Goal: Transaction & Acquisition: Purchase product/service

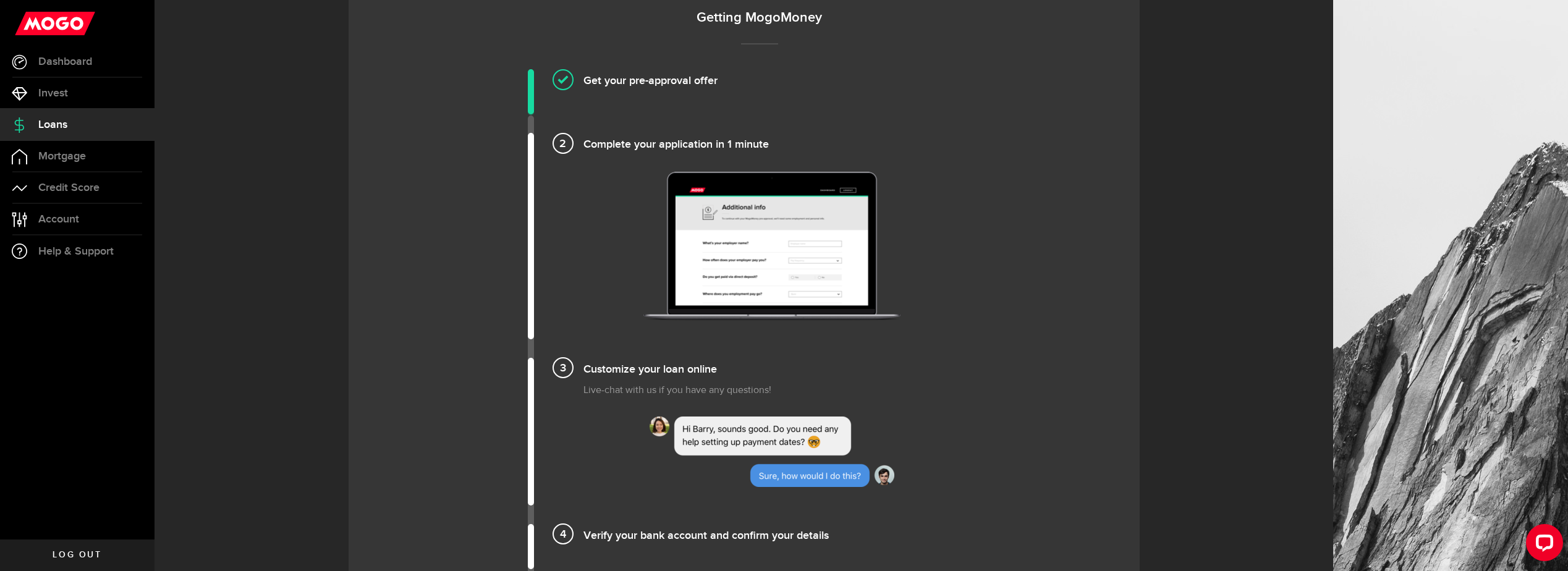
scroll to position [765, 0]
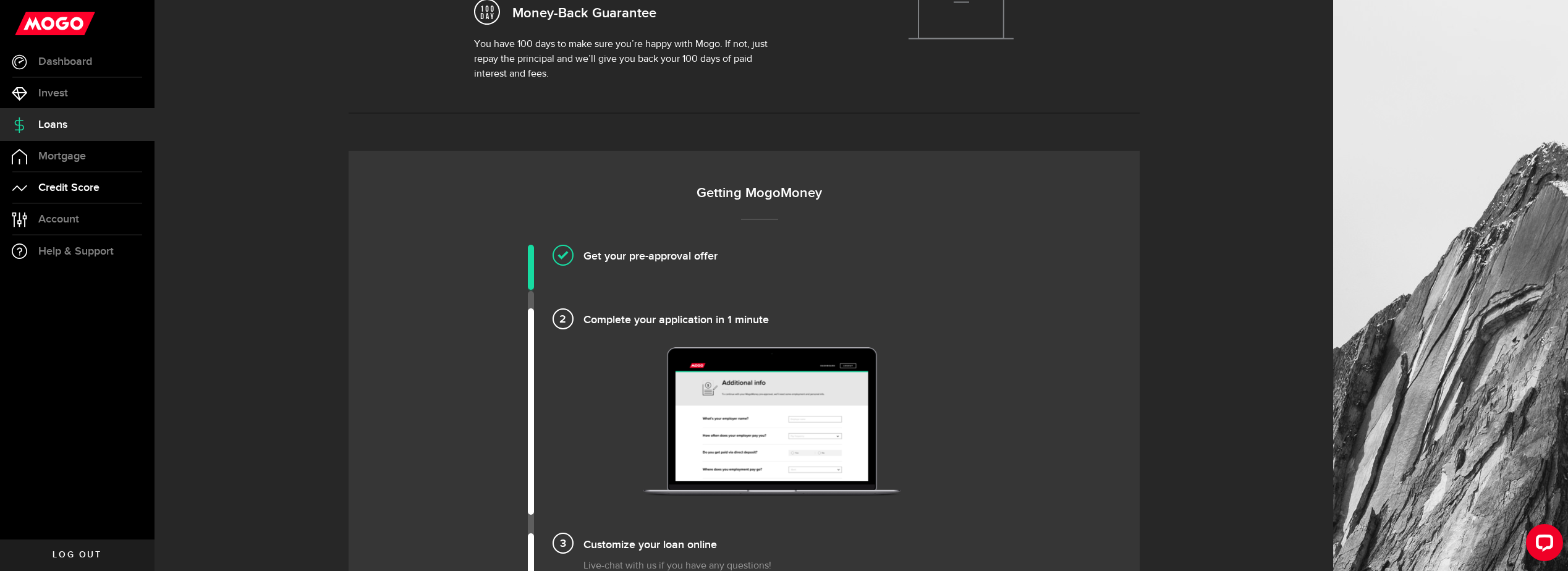
click at [80, 188] on span "Credit Score" at bounding box center [69, 188] width 61 height 11
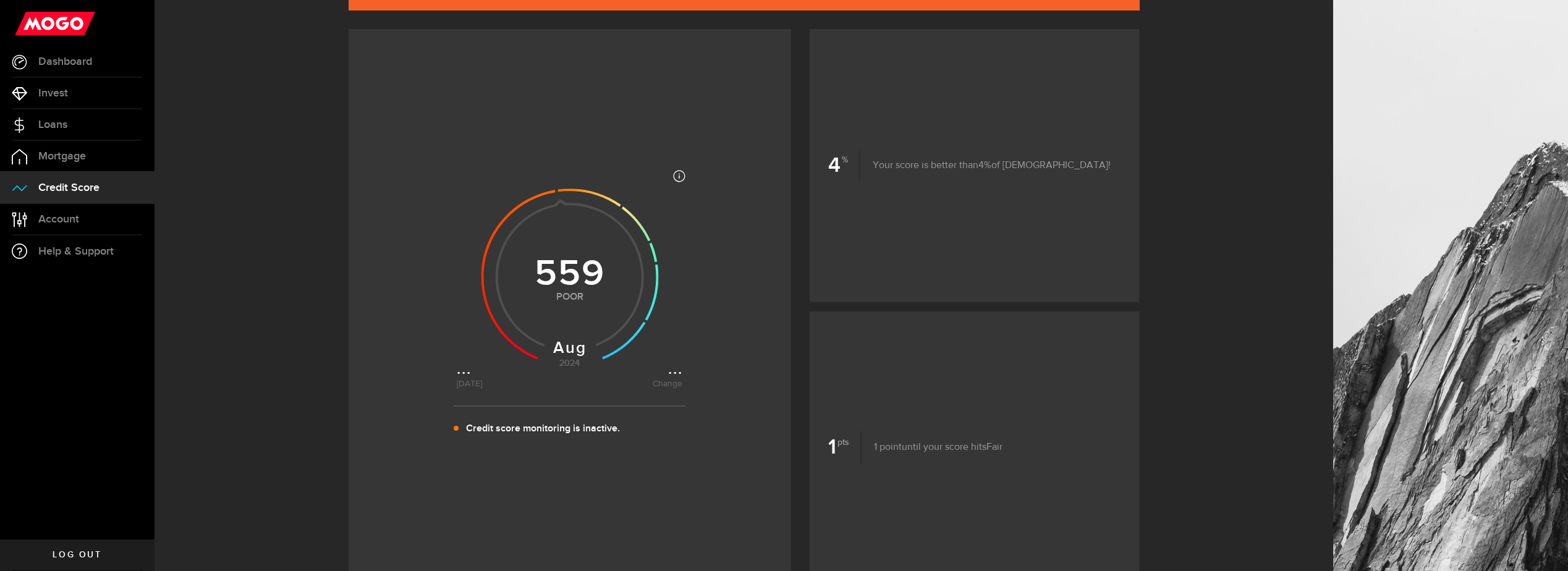
scroll to position [186, 0]
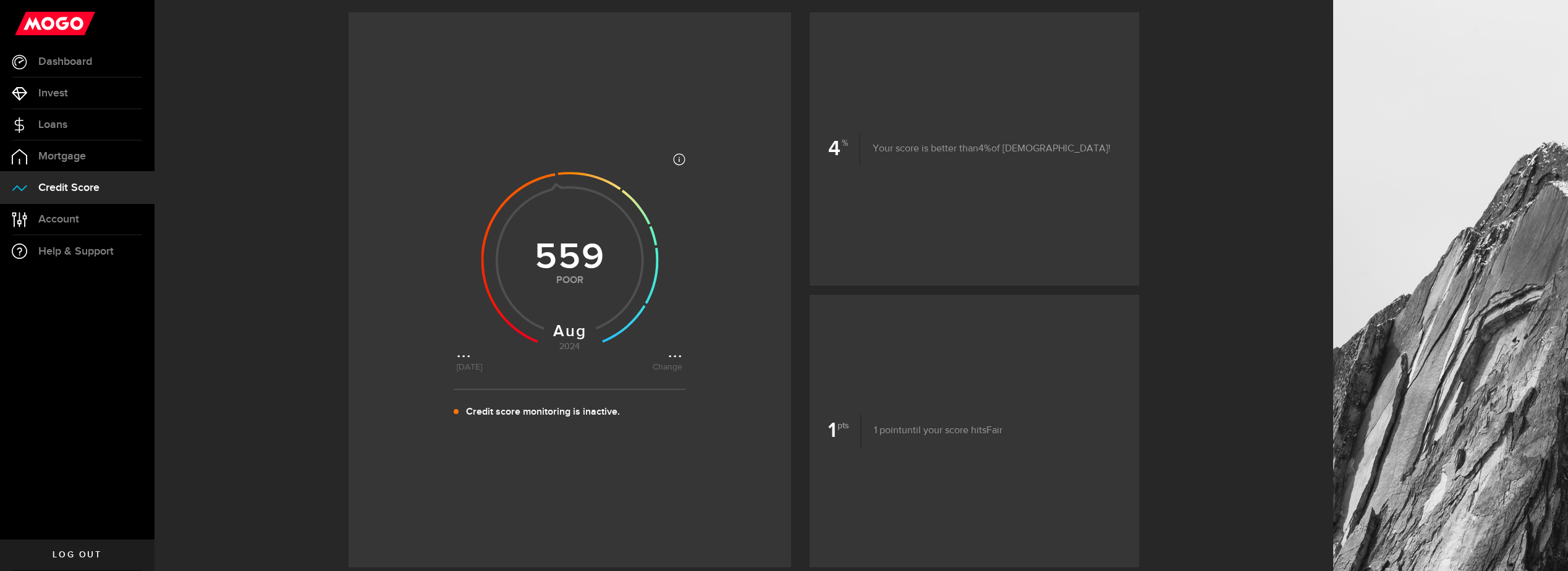
click at [582, 273] on use at bounding box center [570, 261] width 177 height 177
click at [577, 337] on use at bounding box center [570, 261] width 177 height 177
click at [579, 345] on use at bounding box center [570, 261] width 177 height 177
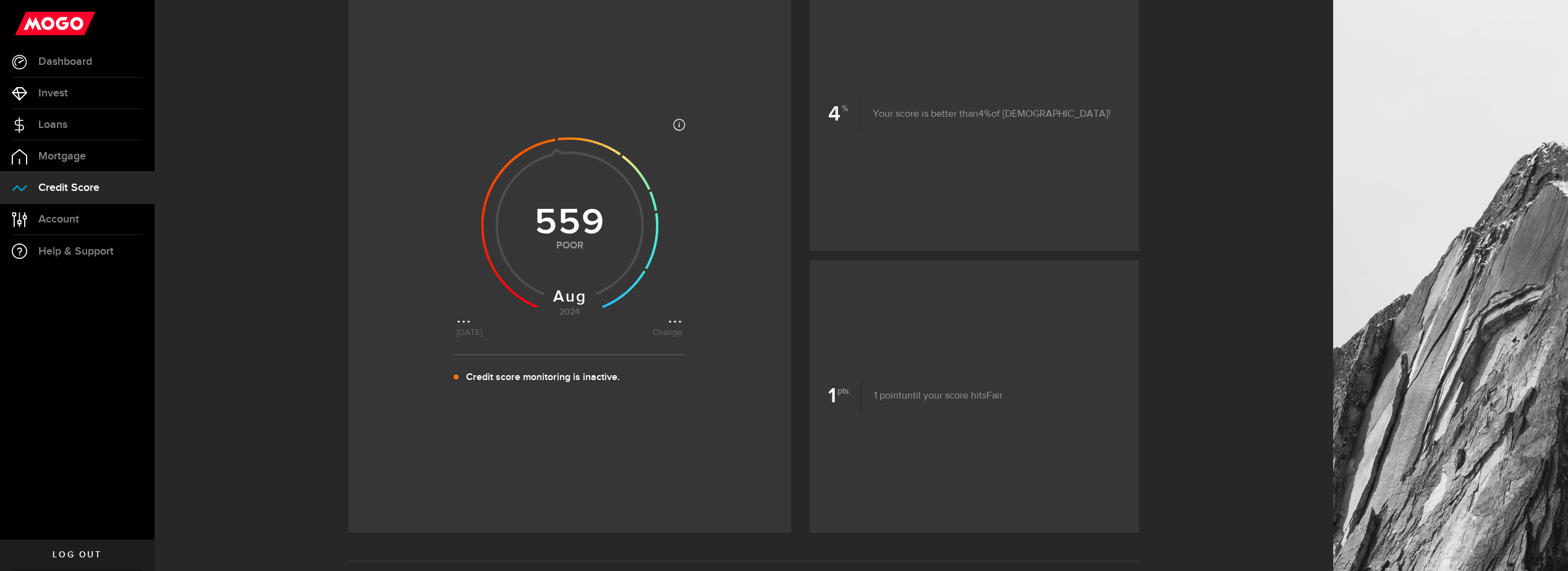
scroll to position [175, 0]
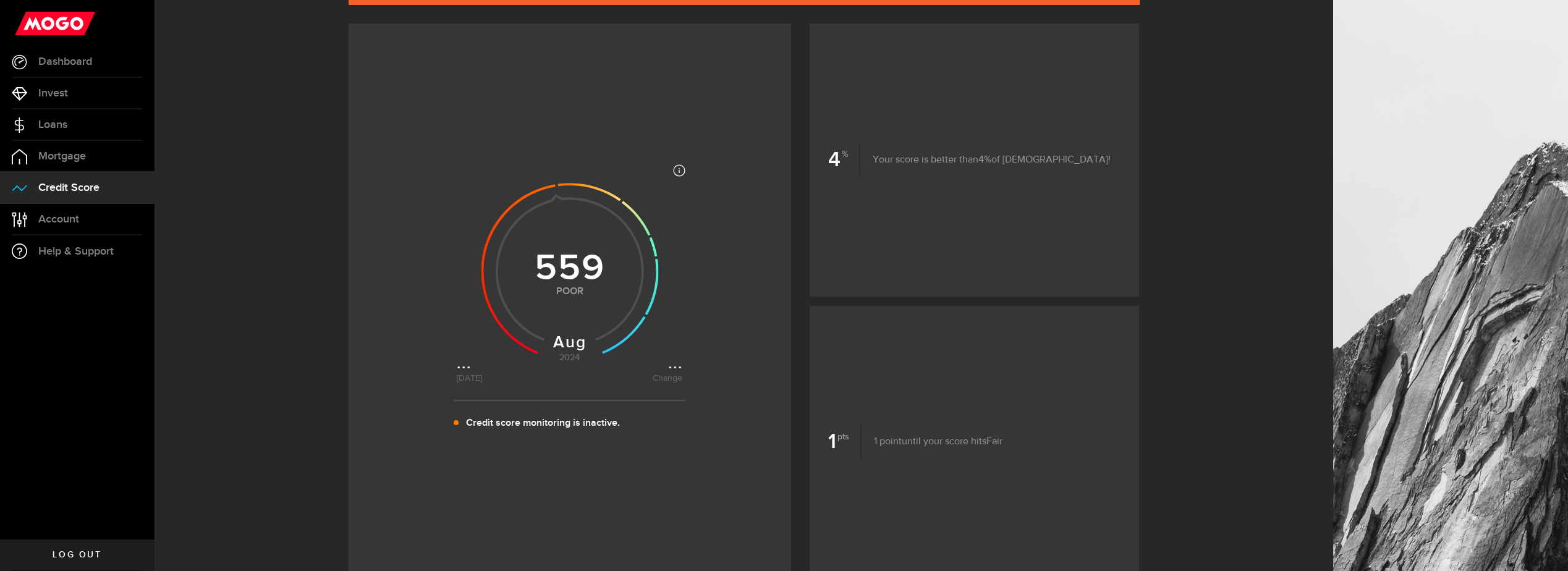
click at [681, 373] on icon at bounding box center [569, 268] width 225 height 225
click at [464, 369] on icon at bounding box center [569, 268] width 225 height 225
click at [468, 382] on icon at bounding box center [569, 268] width 225 height 225
click at [571, 357] on use at bounding box center [570, 271] width 177 height 177
drag, startPoint x: 577, startPoint y: 338, endPoint x: 569, endPoint y: 271, distance: 67.5
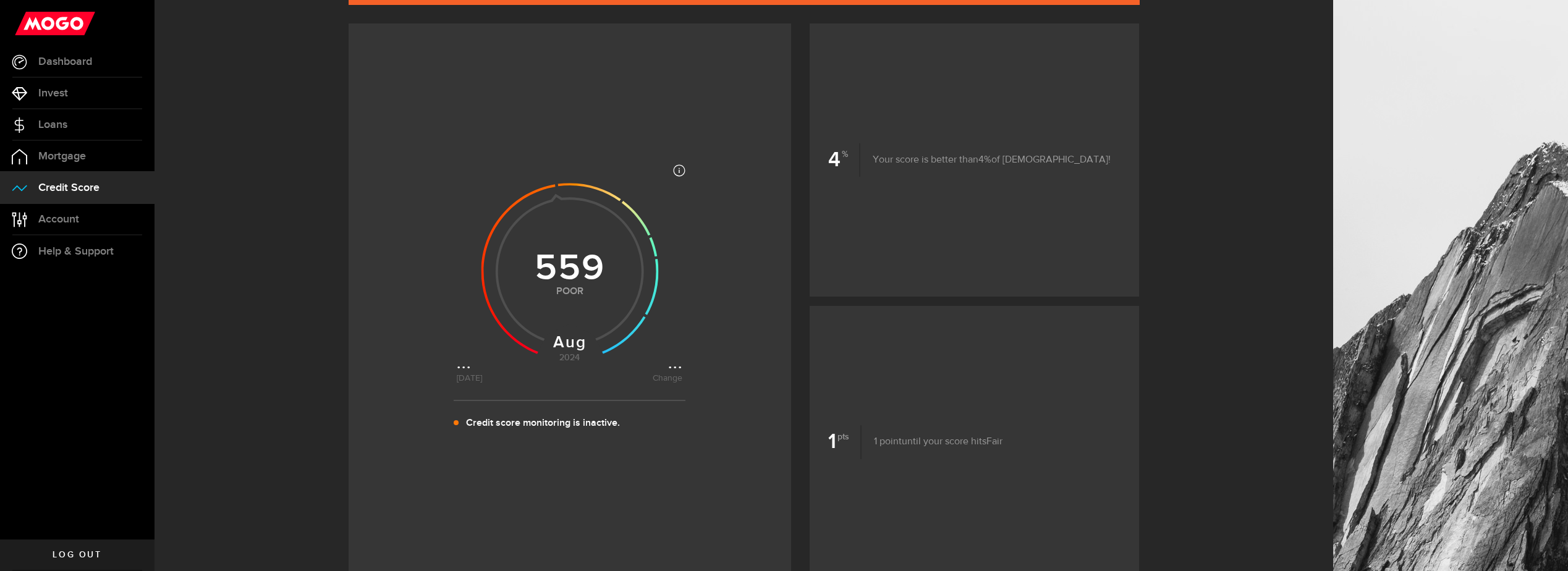
click at [571, 290] on use at bounding box center [570, 271] width 177 height 177
drag, startPoint x: 568, startPoint y: 269, endPoint x: 713, endPoint y: 151, distance: 186.9
click at [569, 267] on use at bounding box center [570, 271] width 177 height 177
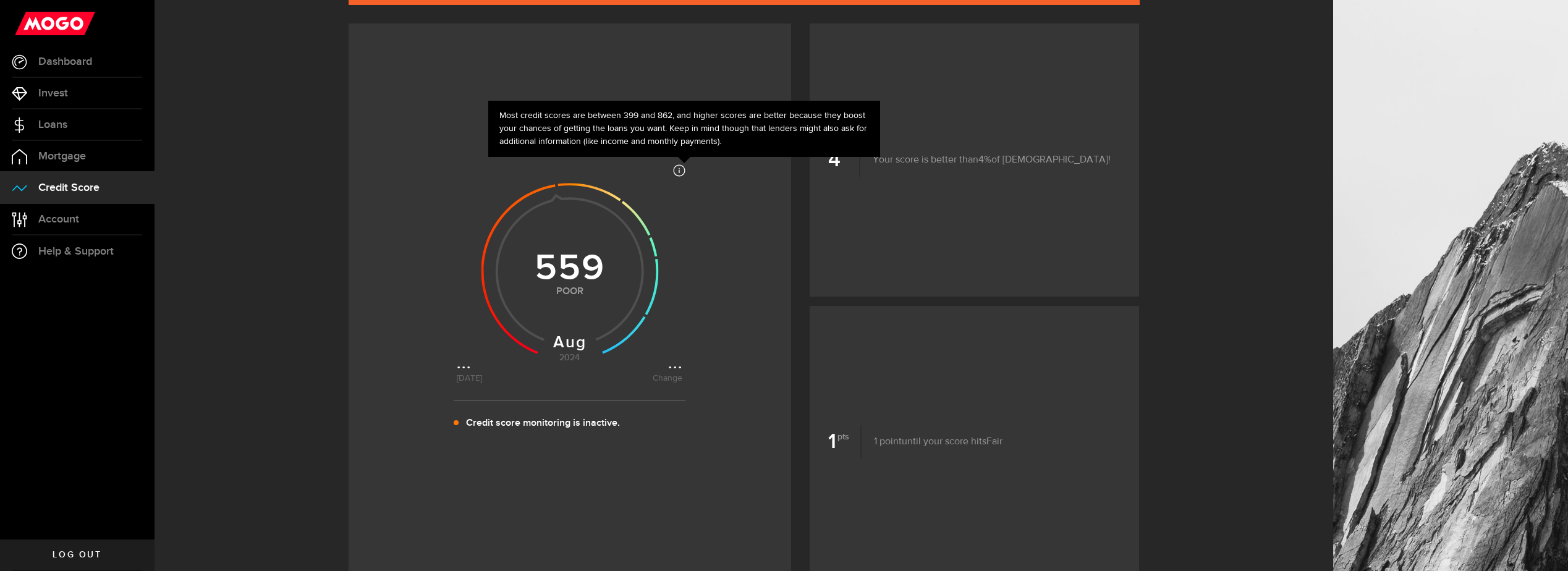
click at [685, 175] on icon at bounding box center [679, 171] width 13 height 13
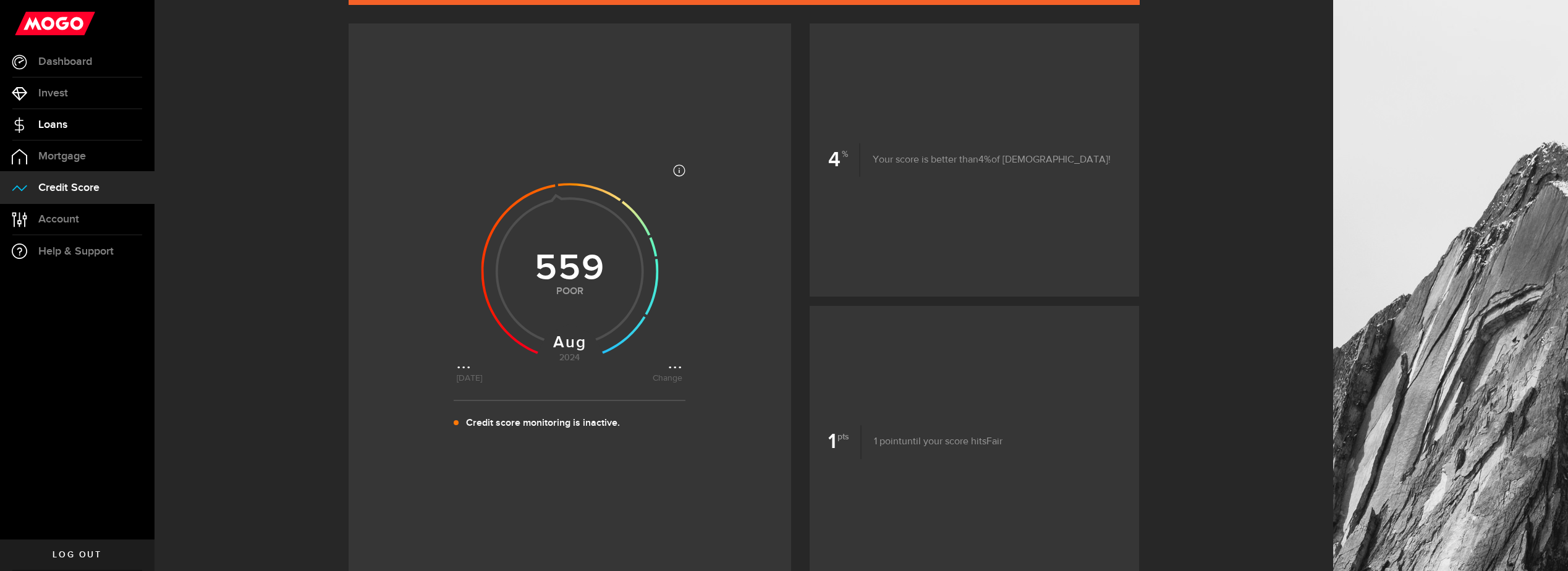
click at [74, 128] on link "Loans" at bounding box center [77, 125] width 155 height 31
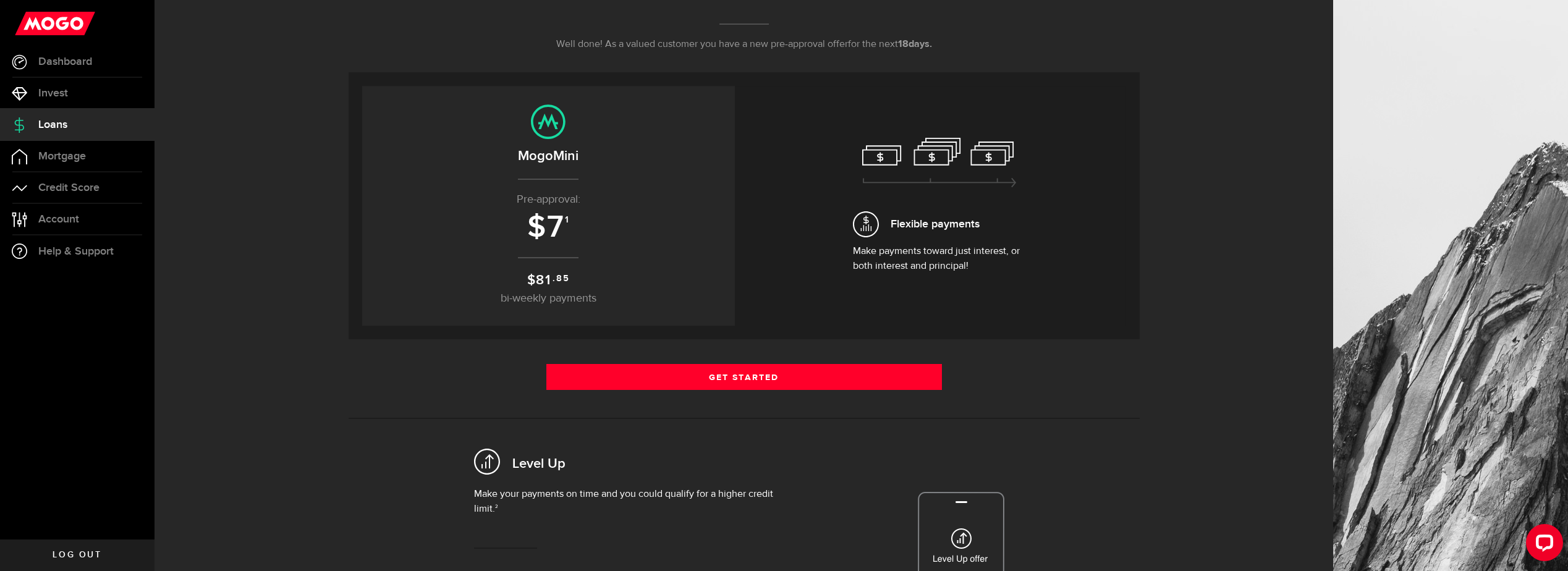
scroll to position [186, 0]
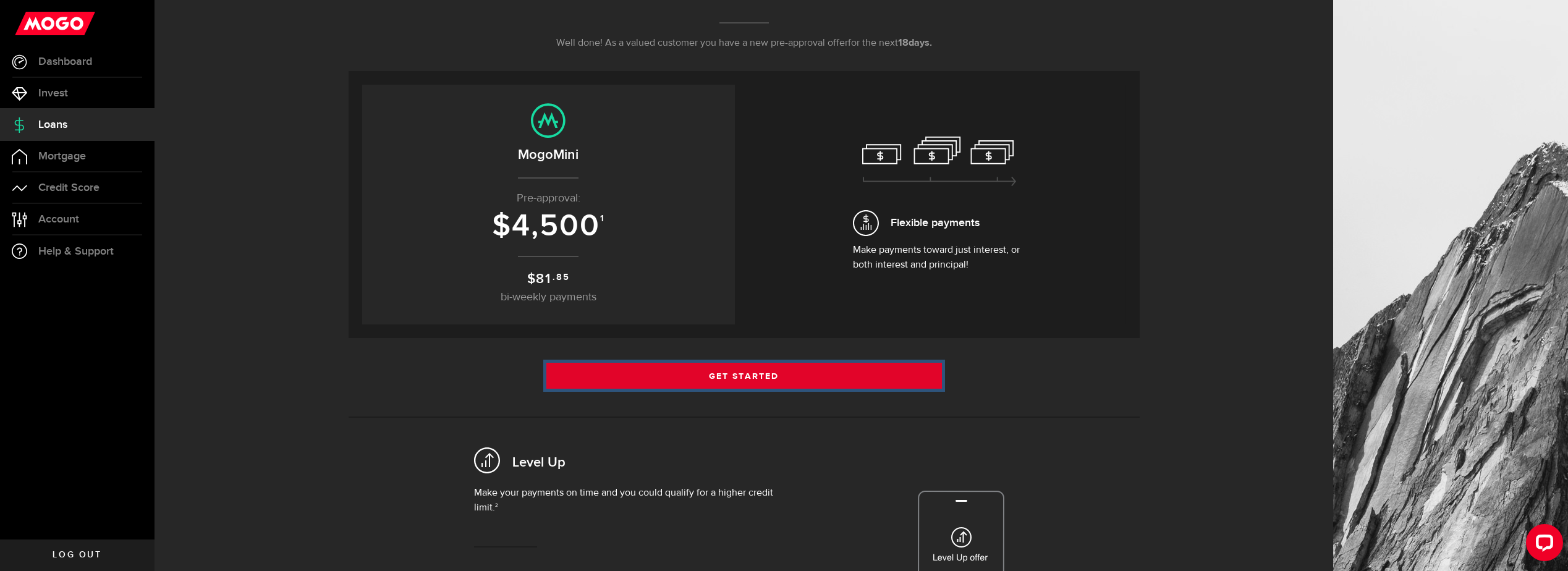
click at [652, 371] on link "Get Started" at bounding box center [743, 376] width 395 height 26
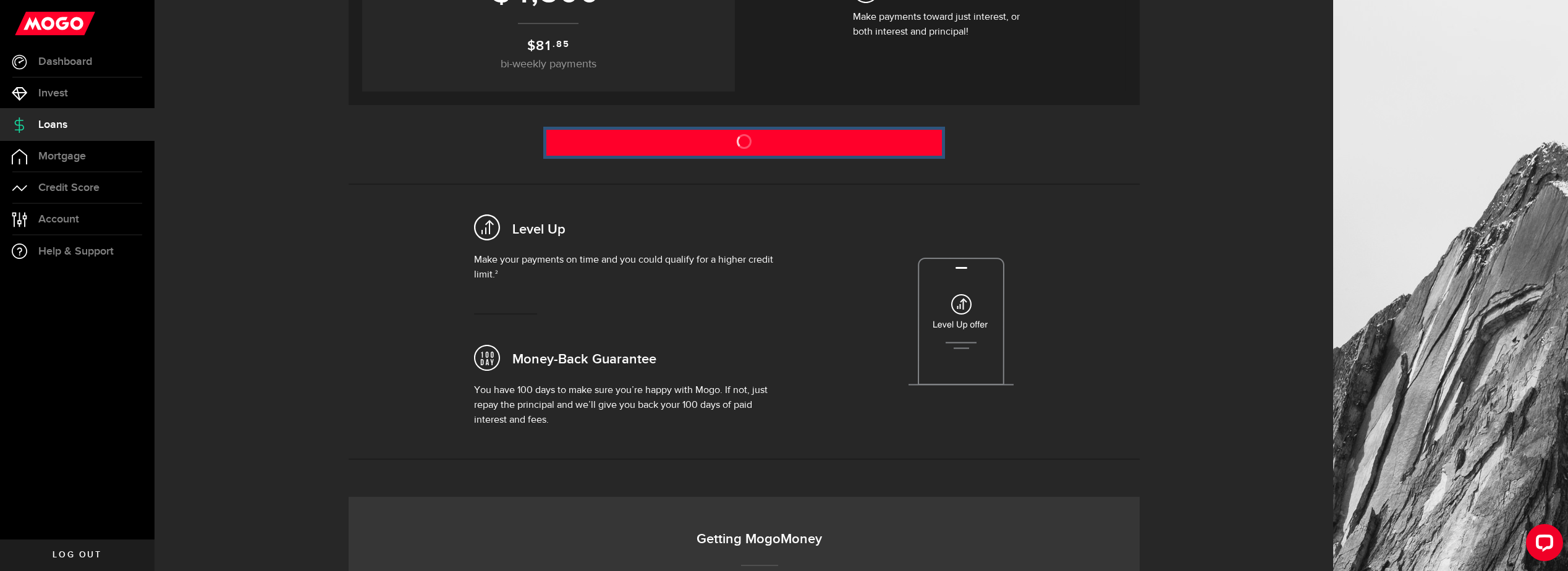
scroll to position [309, 0]
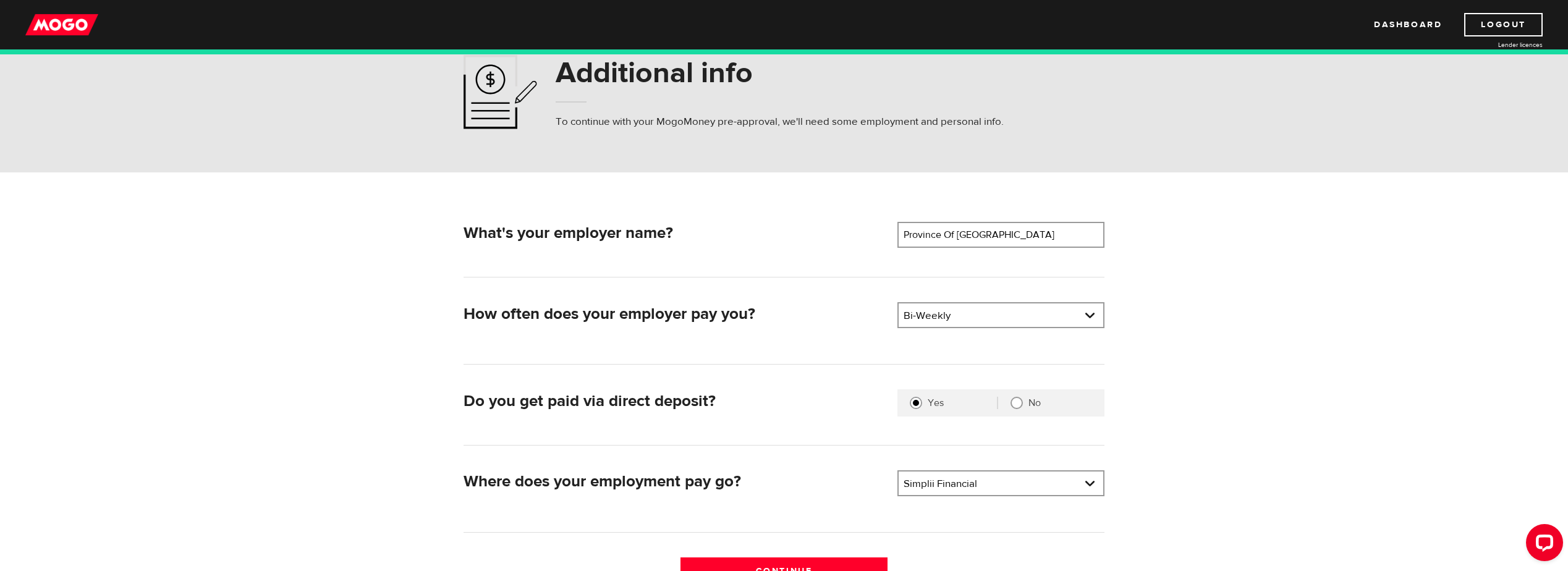
scroll to position [186, 0]
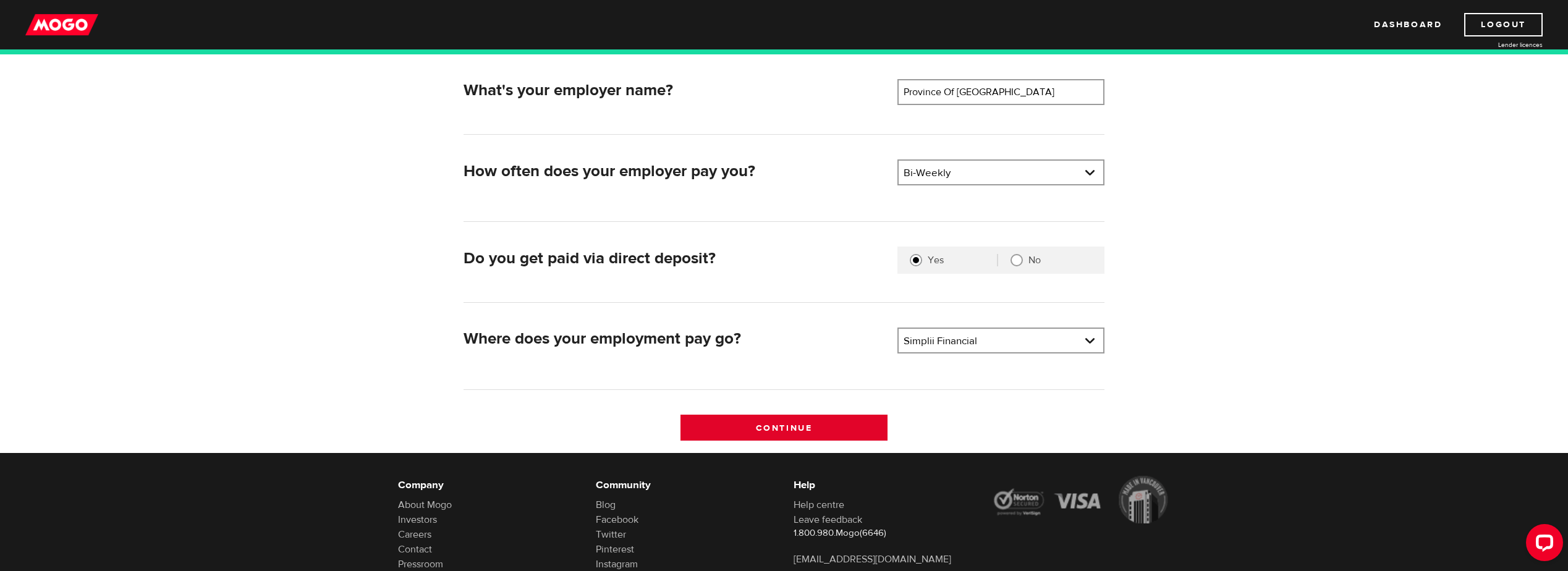
click at [764, 415] on input "Continue" at bounding box center [783, 428] width 207 height 26
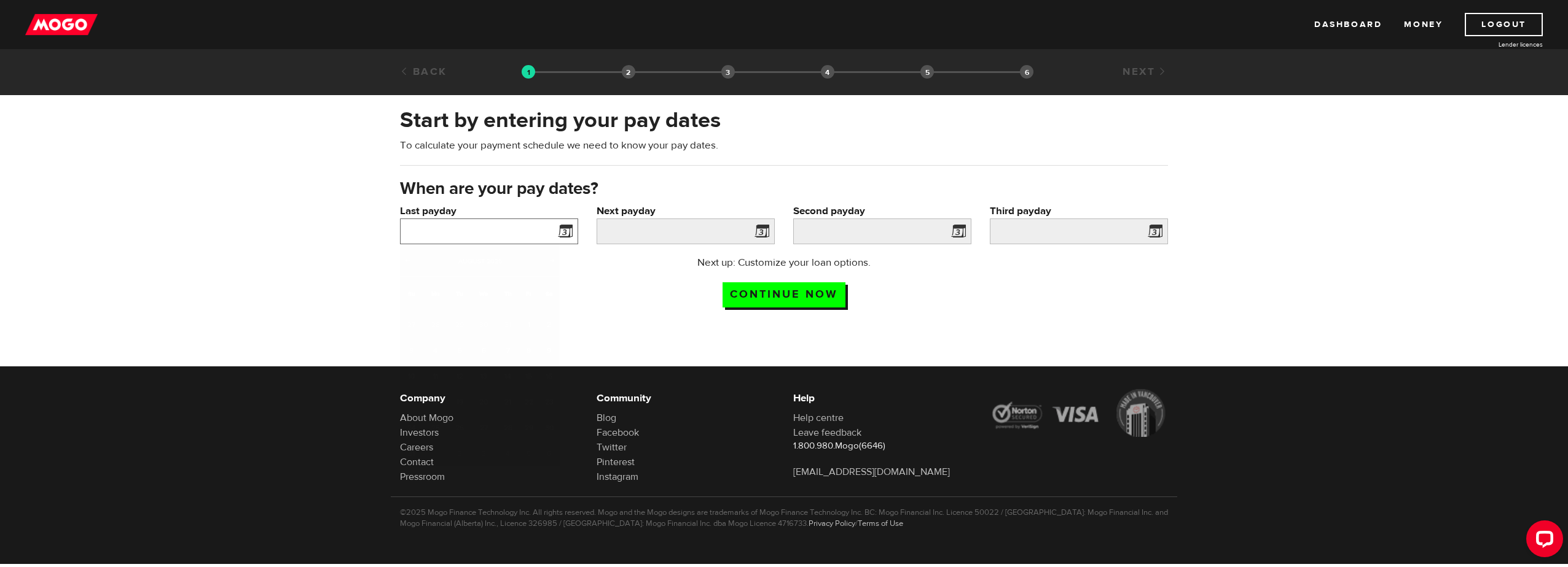
click at [552, 231] on input "Last payday" at bounding box center [489, 231] width 178 height 26
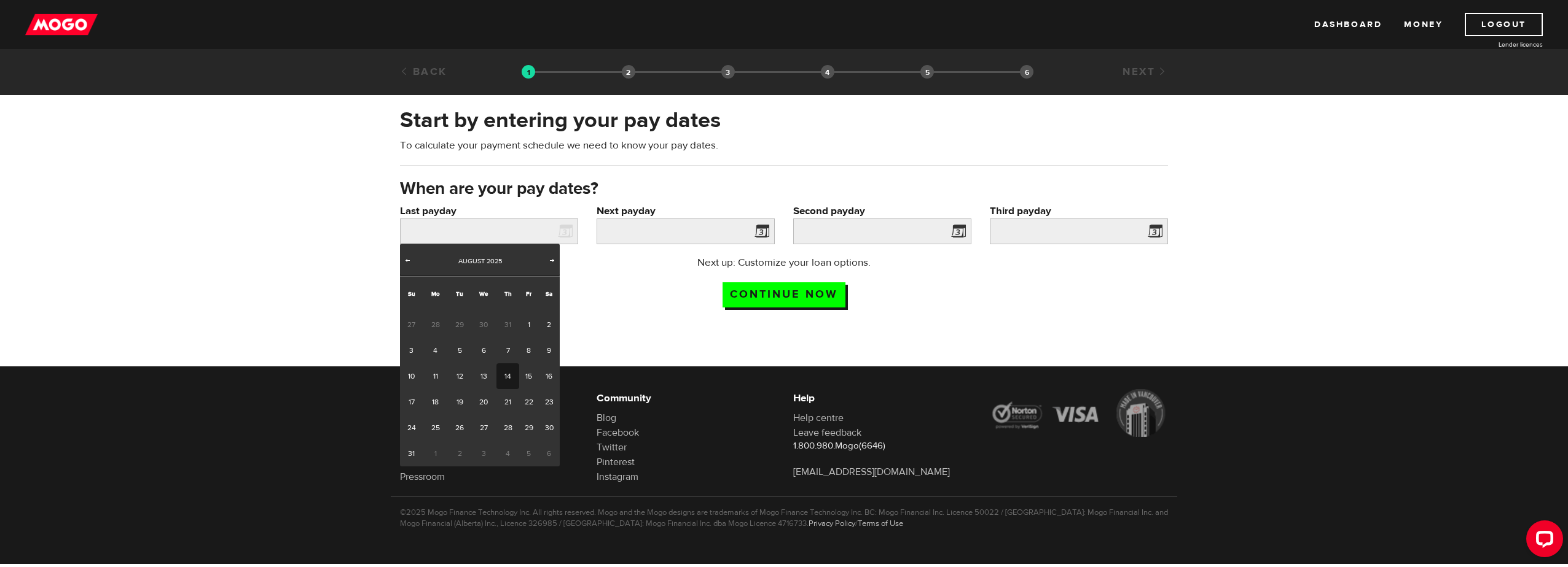
click at [505, 378] on link "14" at bounding box center [507, 377] width 22 height 26
type input "2025/08/14"
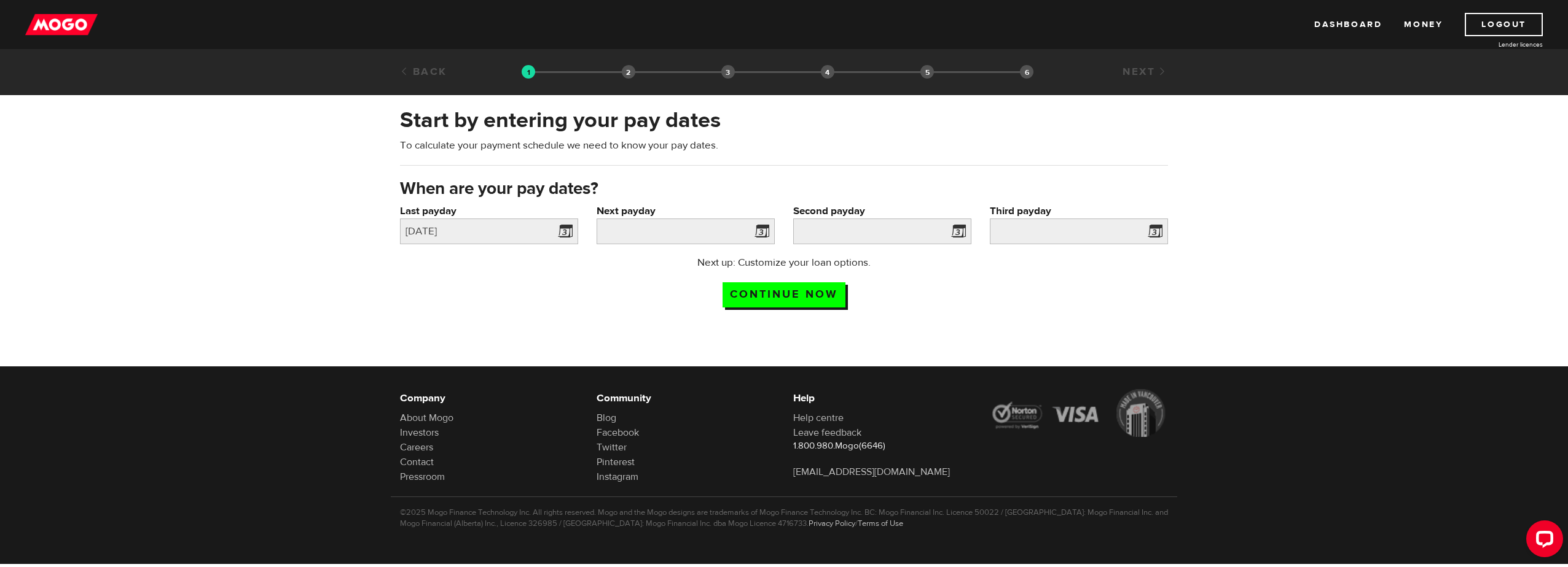
click at [753, 225] on span at bounding box center [759, 234] width 19 height 20
click at [762, 232] on span at bounding box center [759, 234] width 19 height 20
click at [762, 235] on span at bounding box center [759, 234] width 19 height 20
click at [767, 229] on span at bounding box center [759, 234] width 19 height 20
drag, startPoint x: 639, startPoint y: 242, endPoint x: 632, endPoint y: 238, distance: 8.1
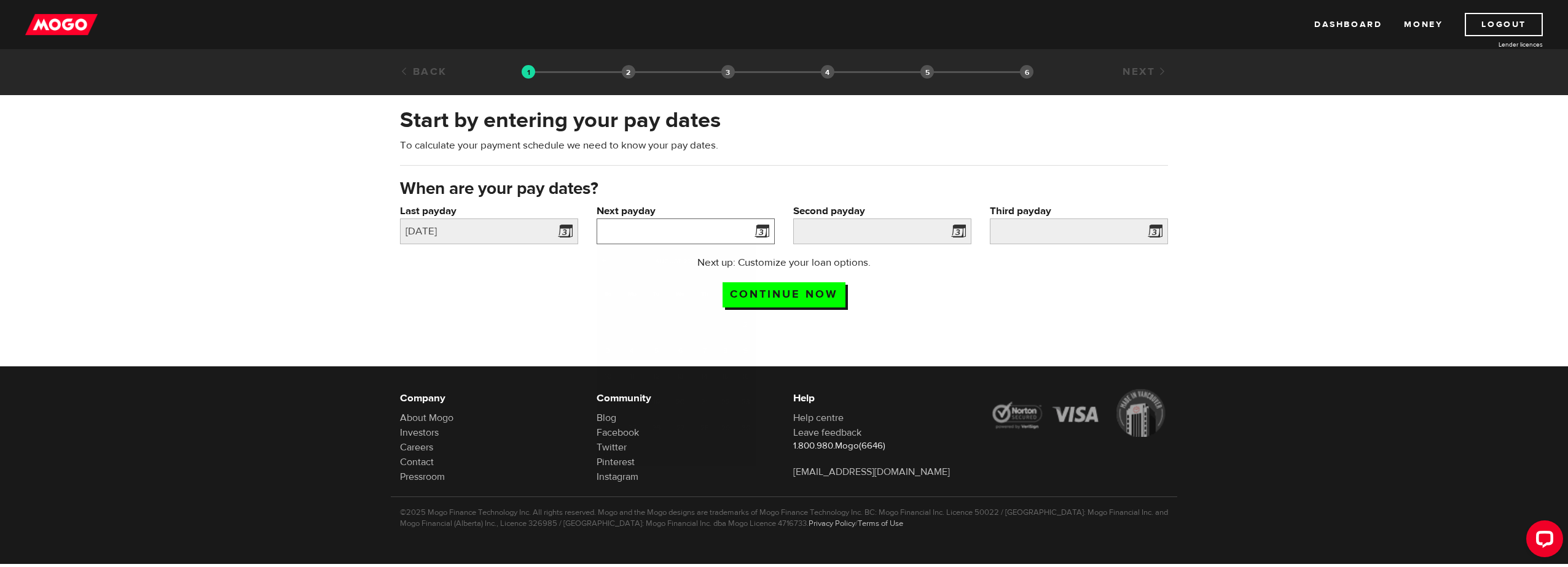
click at [636, 242] on input "Next payday" at bounding box center [686, 231] width 178 height 26
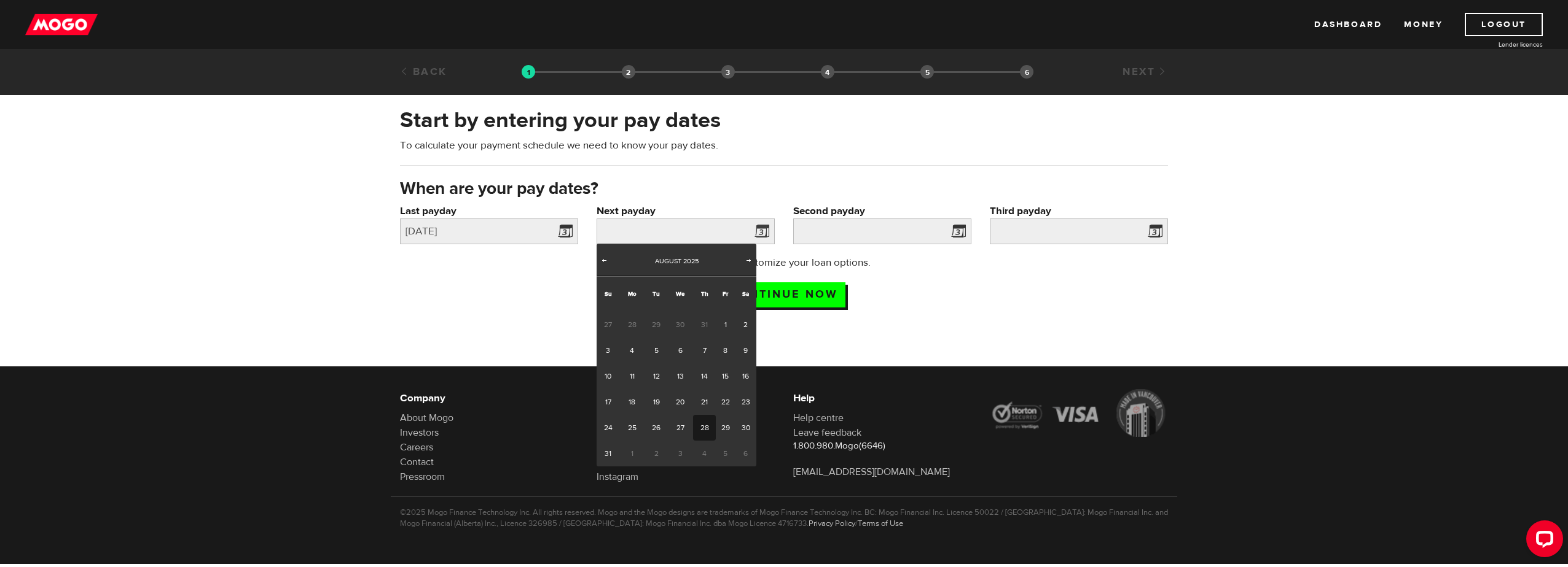
click at [706, 428] on link "28" at bounding box center [704, 428] width 22 height 26
type input "2025/08/28"
type input "2025/9/11"
type input "2025/9/25"
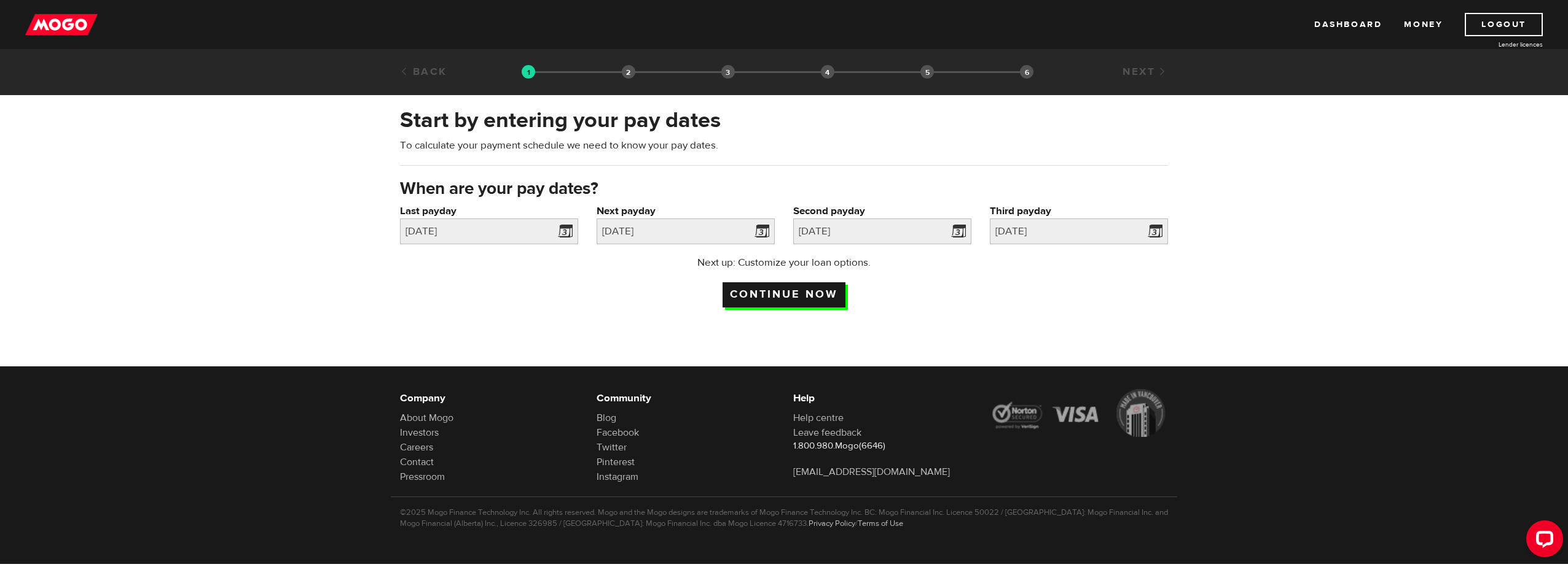
click at [772, 297] on input "Continue now" at bounding box center [784, 295] width 123 height 25
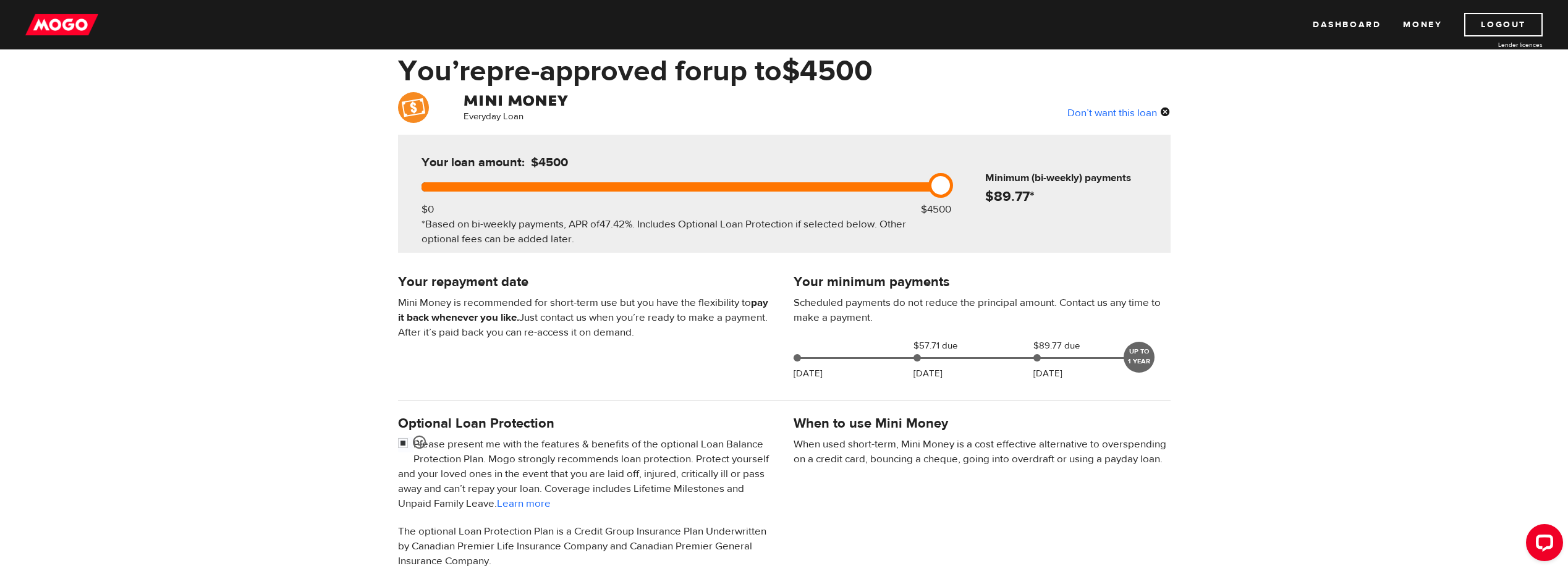
scroll to position [62, 0]
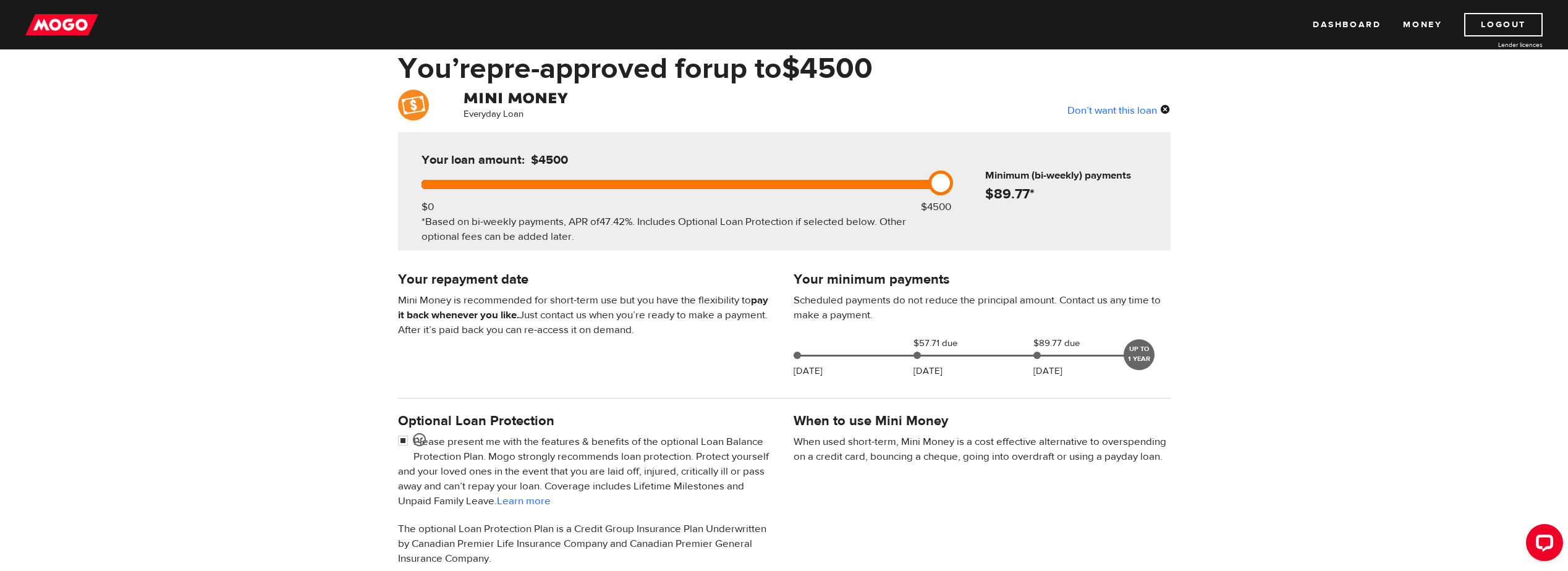
click at [1136, 349] on div "UP TO 1 YEAR" at bounding box center [1138, 355] width 31 height 31
click at [921, 353] on div "Aug 19 $57.71 due Aug 28 $89.77 due Sep 11 UP TO 1 YEAR" at bounding box center [968, 355] width 350 height 37
click at [921, 355] on span at bounding box center [964, 356] width 343 height 2
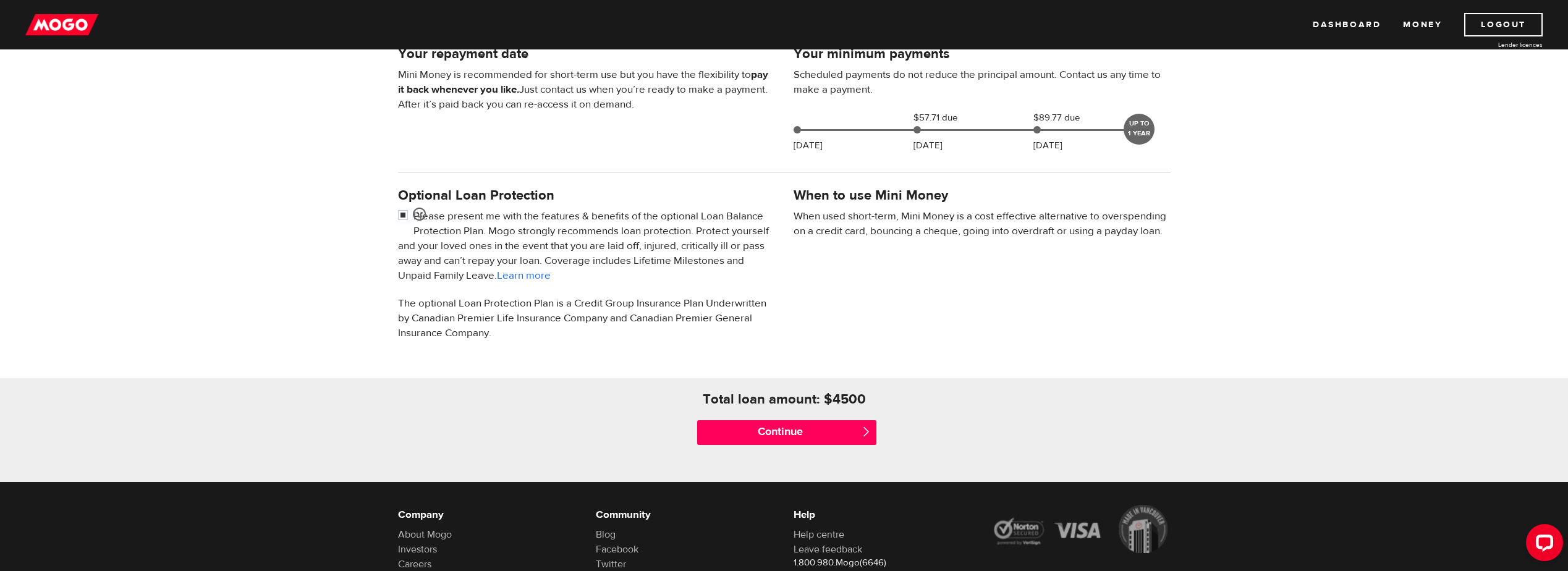
scroll to position [309, 0]
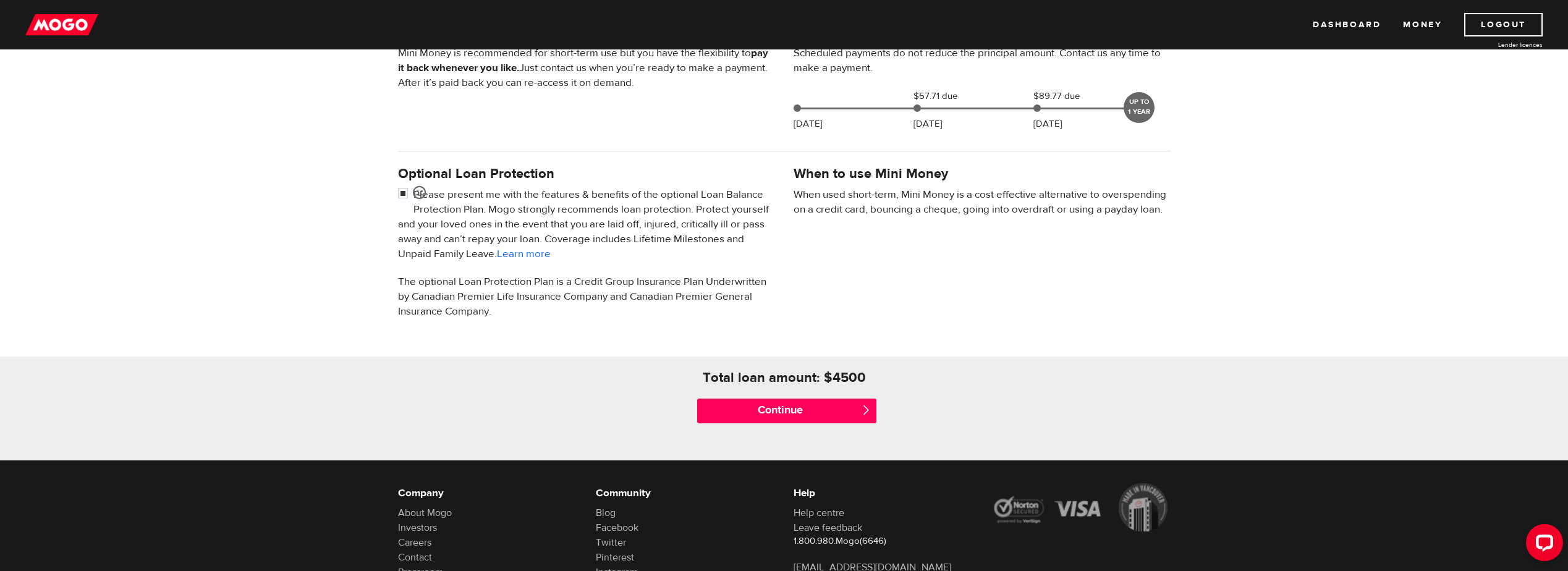
click at [742, 395] on div "Continue " at bounding box center [784, 411] width 198 height 50
click at [739, 405] on input "Continue" at bounding box center [787, 411] width 179 height 24
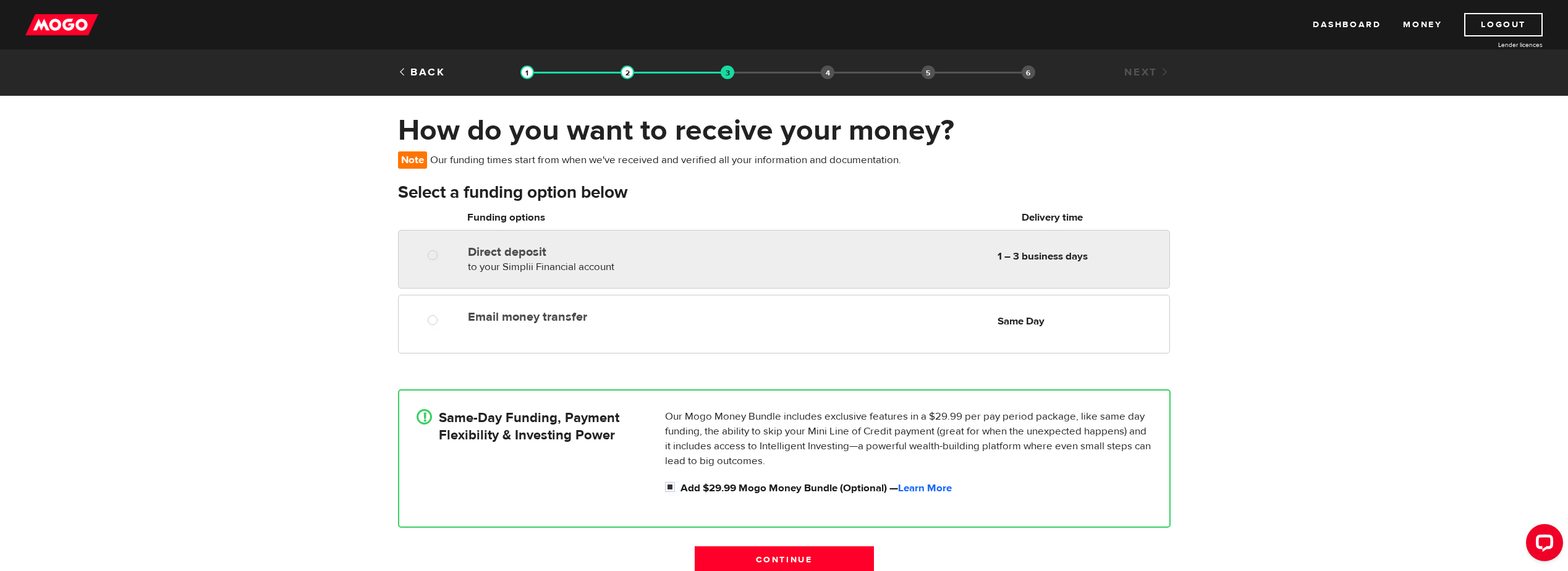
radio input "true"
click at [425, 252] on div at bounding box center [437, 256] width 74 height 15
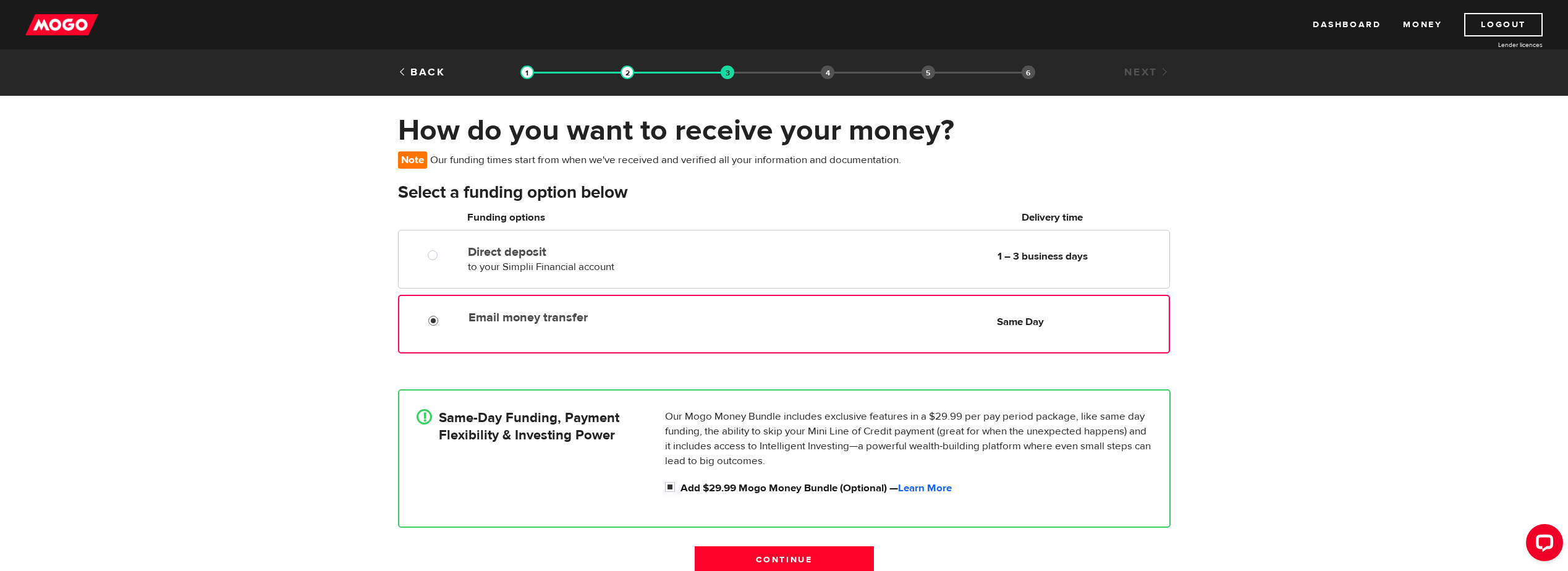
radio input "true"
click at [430, 316] on input "Email money transfer" at bounding box center [436, 322] width 15 height 15
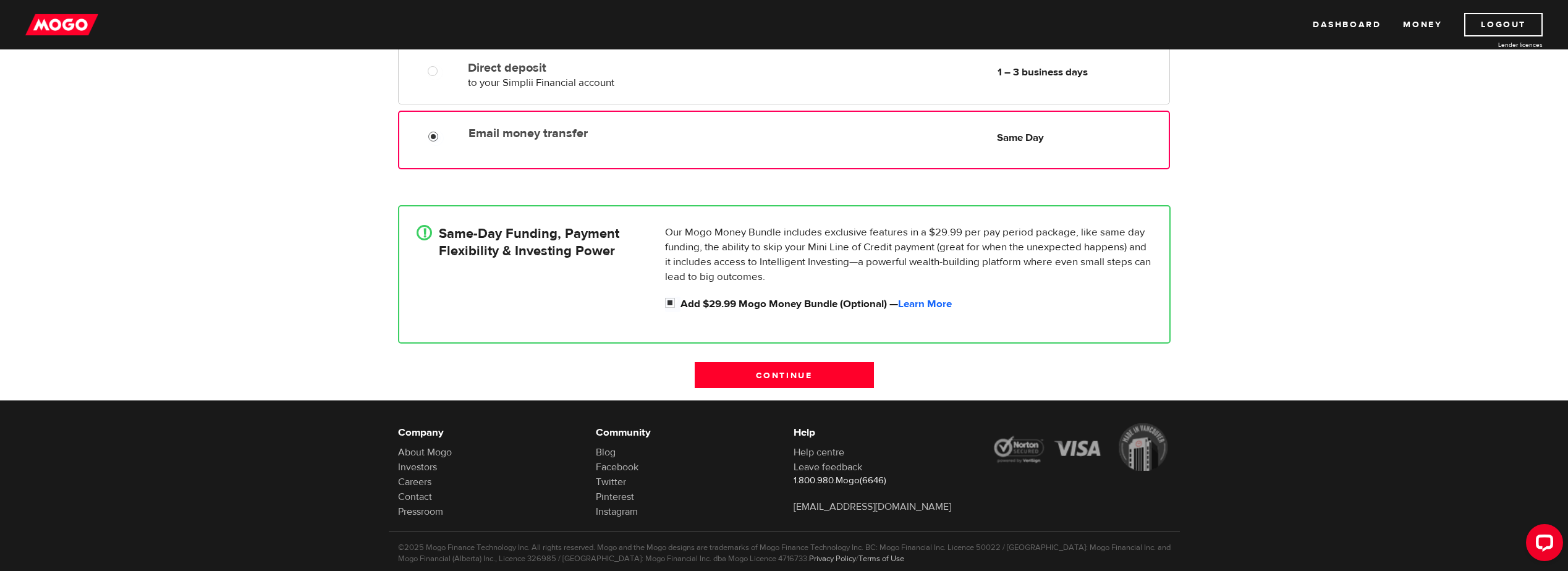
scroll to position [186, 0]
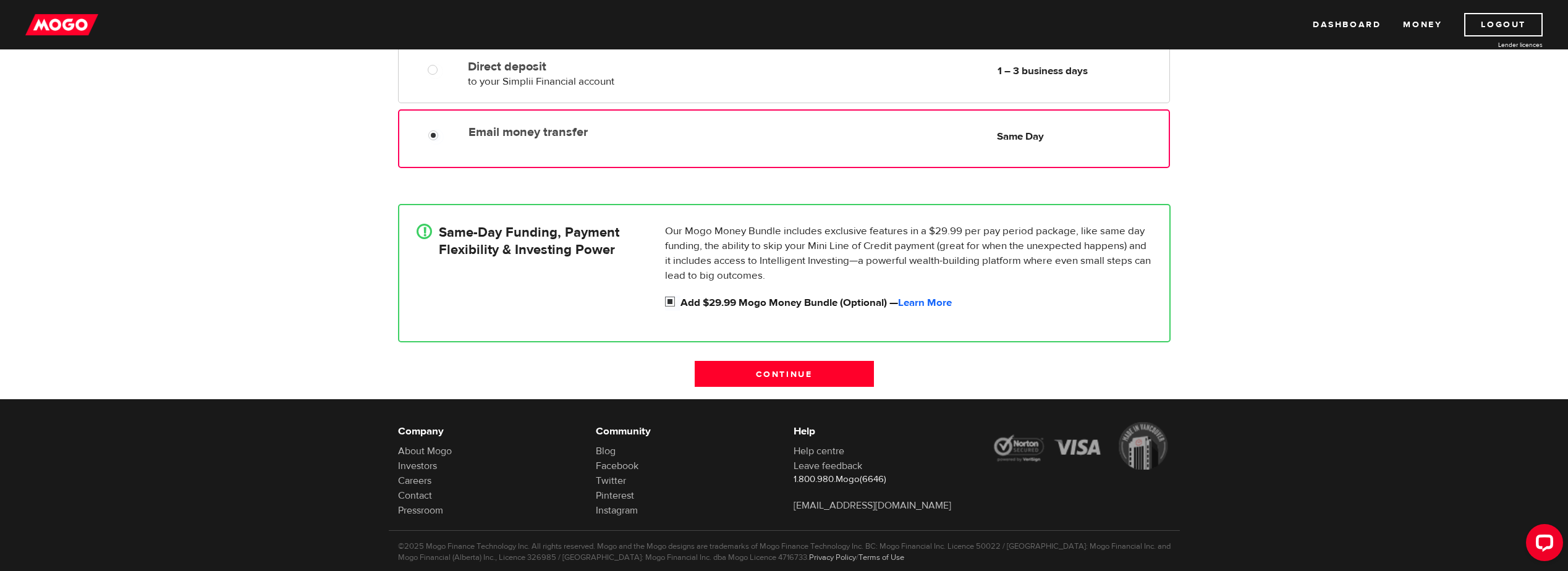
click at [668, 298] on input "Add $29.99 Mogo Money Bundle (Optional) — Learn More" at bounding box center [672, 303] width 15 height 15
checkbox input "false"
radio input "false"
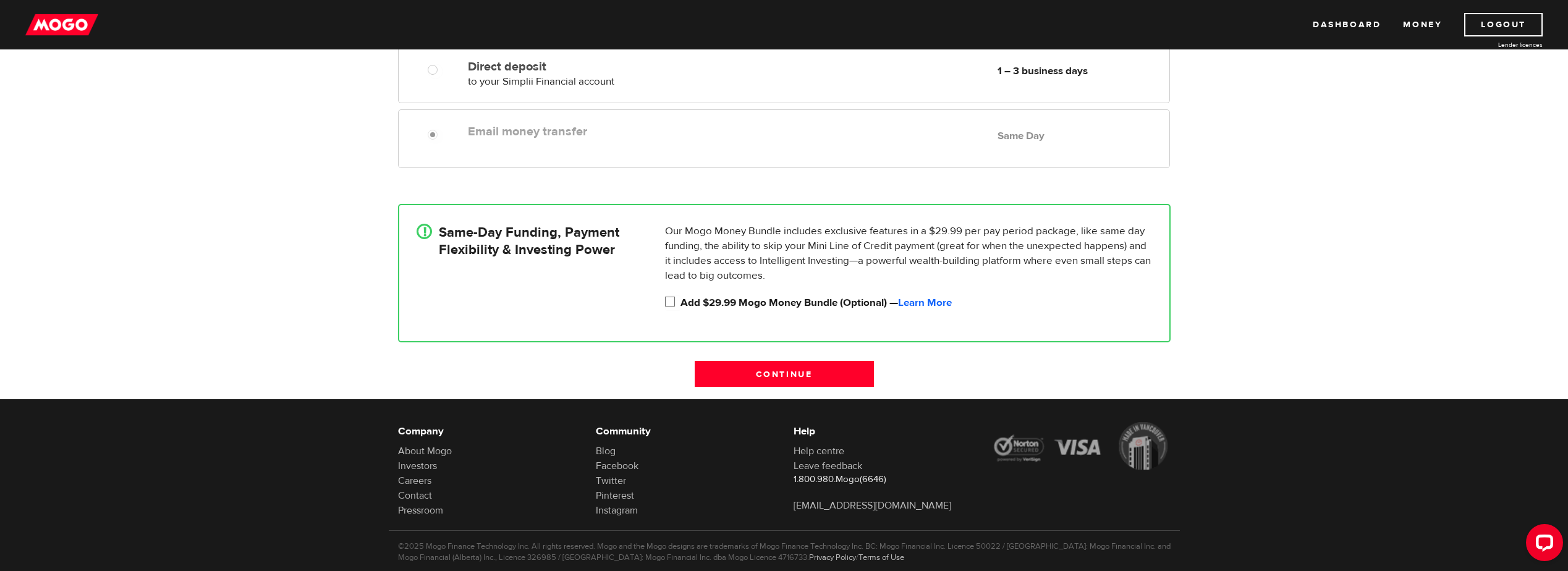
click at [668, 298] on input "Add $29.99 Mogo Money Bundle (Optional) — Learn More" at bounding box center [672, 303] width 15 height 15
checkbox input "true"
click at [782, 373] on input "Continue" at bounding box center [784, 374] width 179 height 26
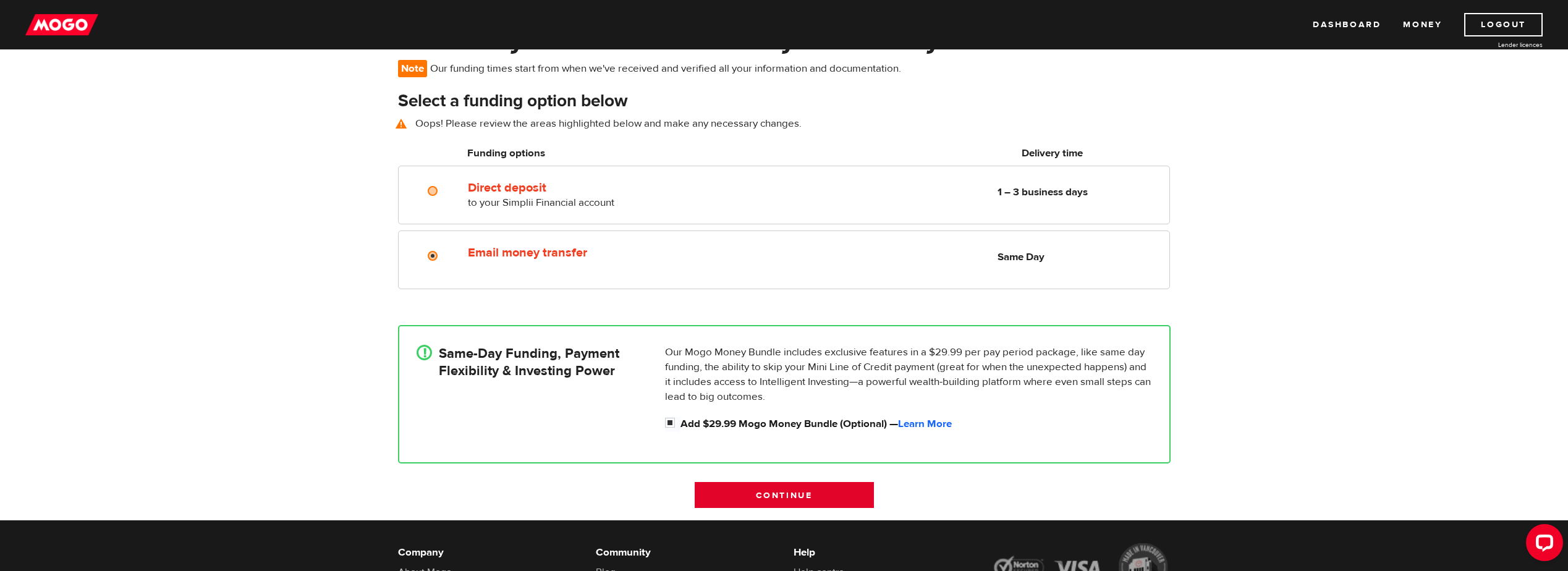
scroll to position [90, 0]
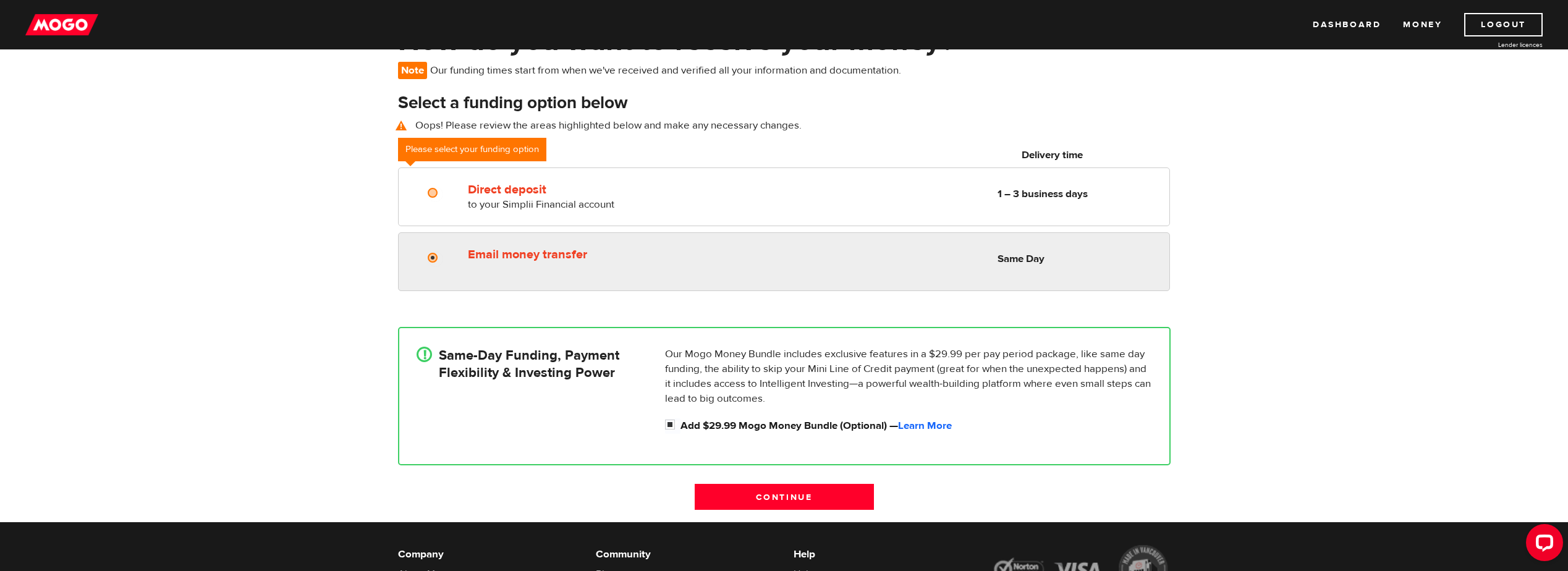
radio input "true"
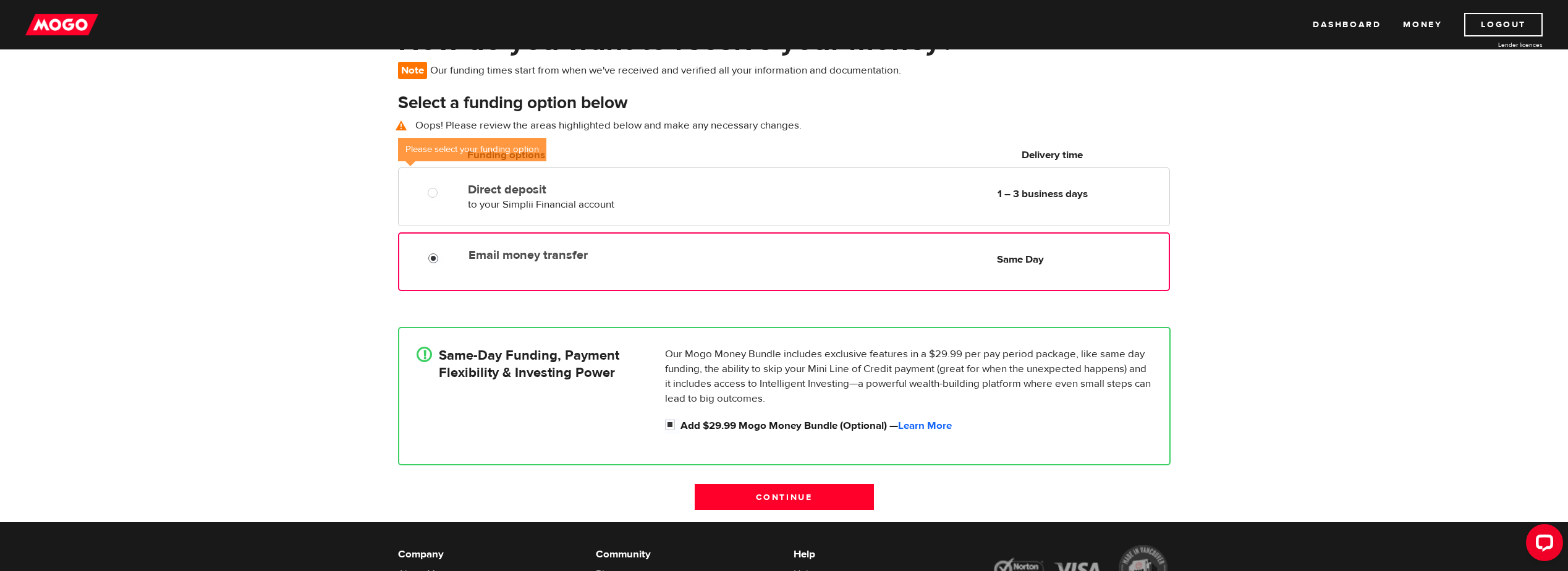
click at [439, 256] on input "Email money transfer" at bounding box center [436, 260] width 15 height 15
click at [430, 256] on input "Email money transfer" at bounding box center [436, 260] width 15 height 15
click at [518, 267] on div "Email money transfer Delivery in Same Day Same Day" at bounding box center [783, 262] width 771 height 59
click at [526, 252] on label "Email money transfer" at bounding box center [610, 255] width 284 height 14
click at [444, 252] on input "Email money transfer" at bounding box center [436, 260] width 15 height 15
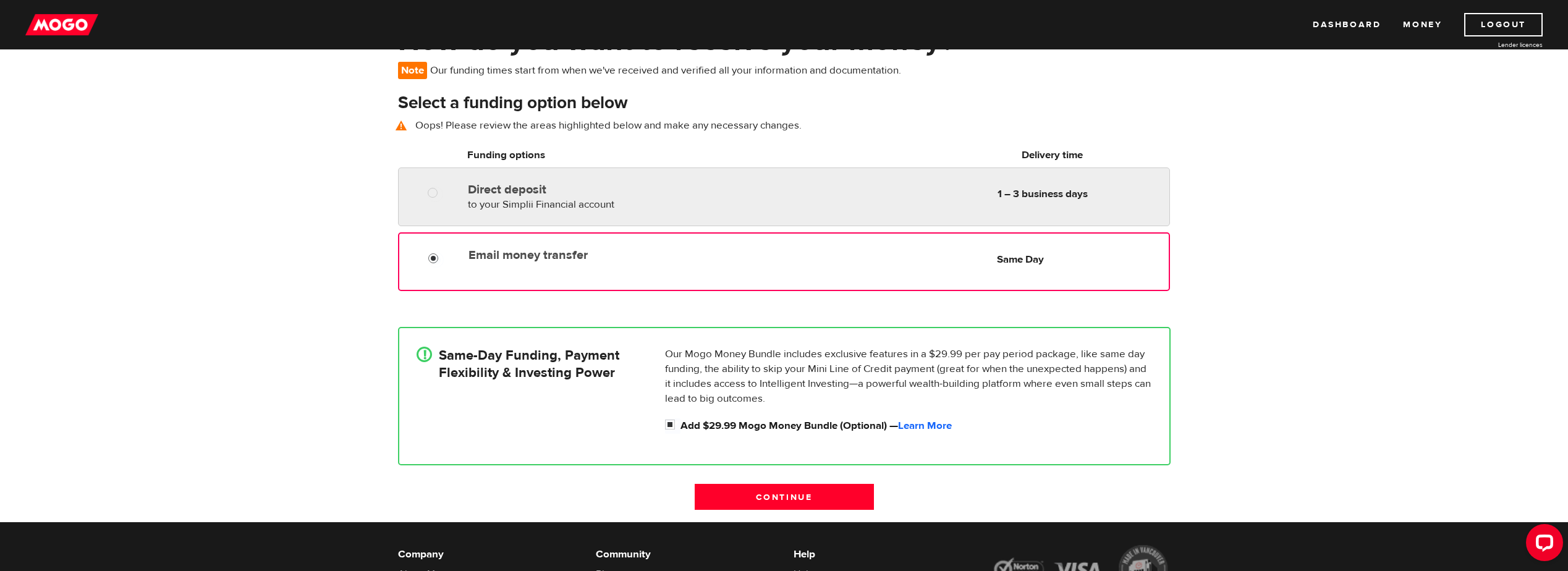
radio input "true"
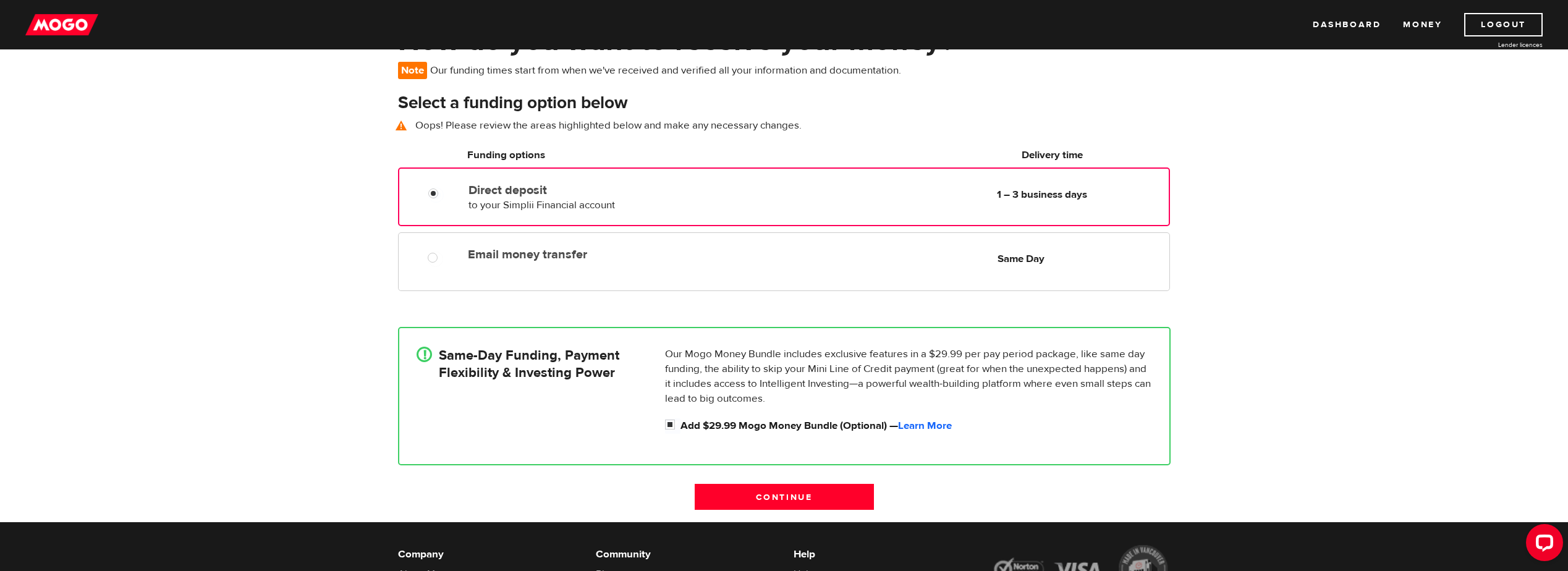
click at [519, 196] on div "Direct deposit to your Simplii Financial account Delivery in 1 – 3 business days" at bounding box center [610, 195] width 294 height 34
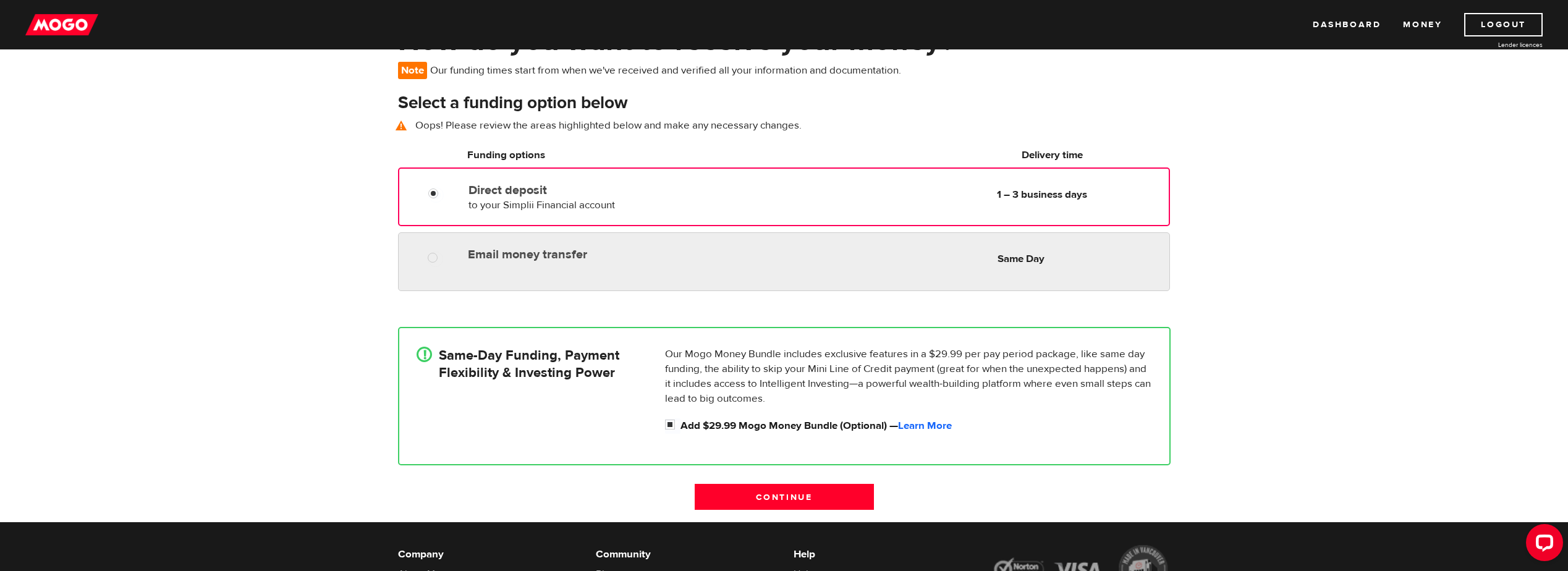
radio input "true"
click at [513, 246] on div "Email money transfer Delivery in Same Day" at bounding box center [609, 252] width 294 height 20
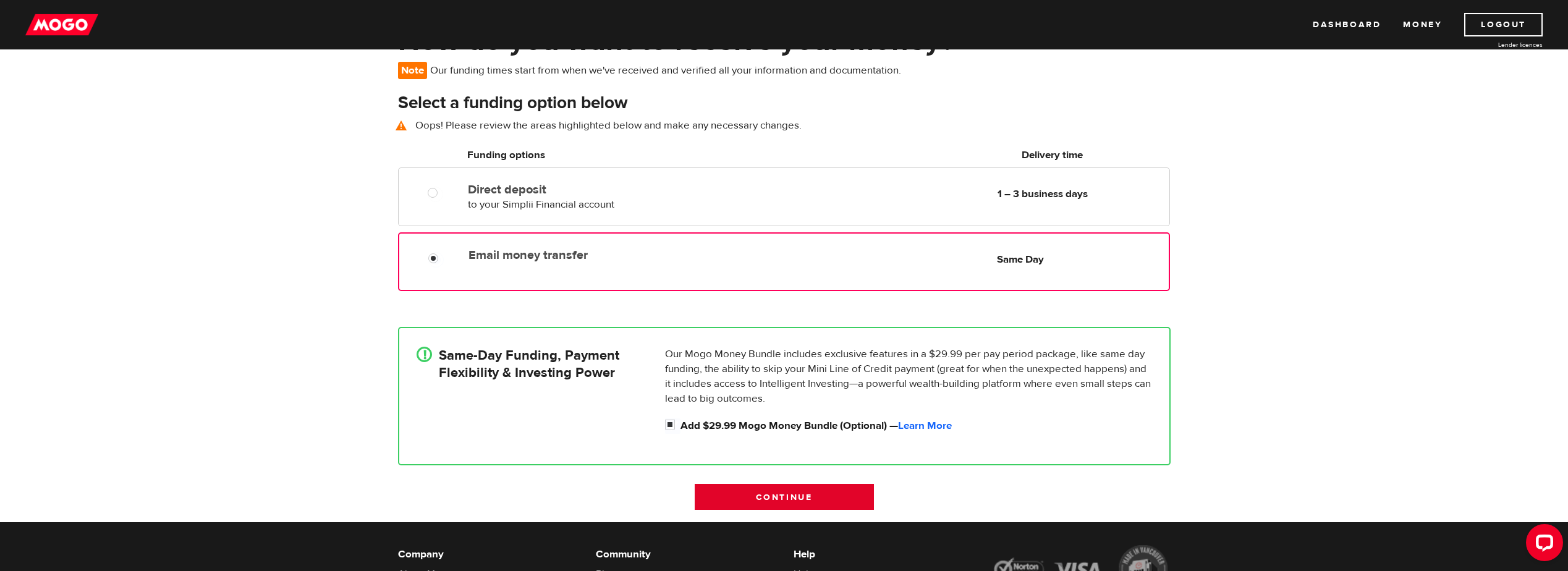
click at [767, 501] on input "Continue" at bounding box center [784, 497] width 179 height 26
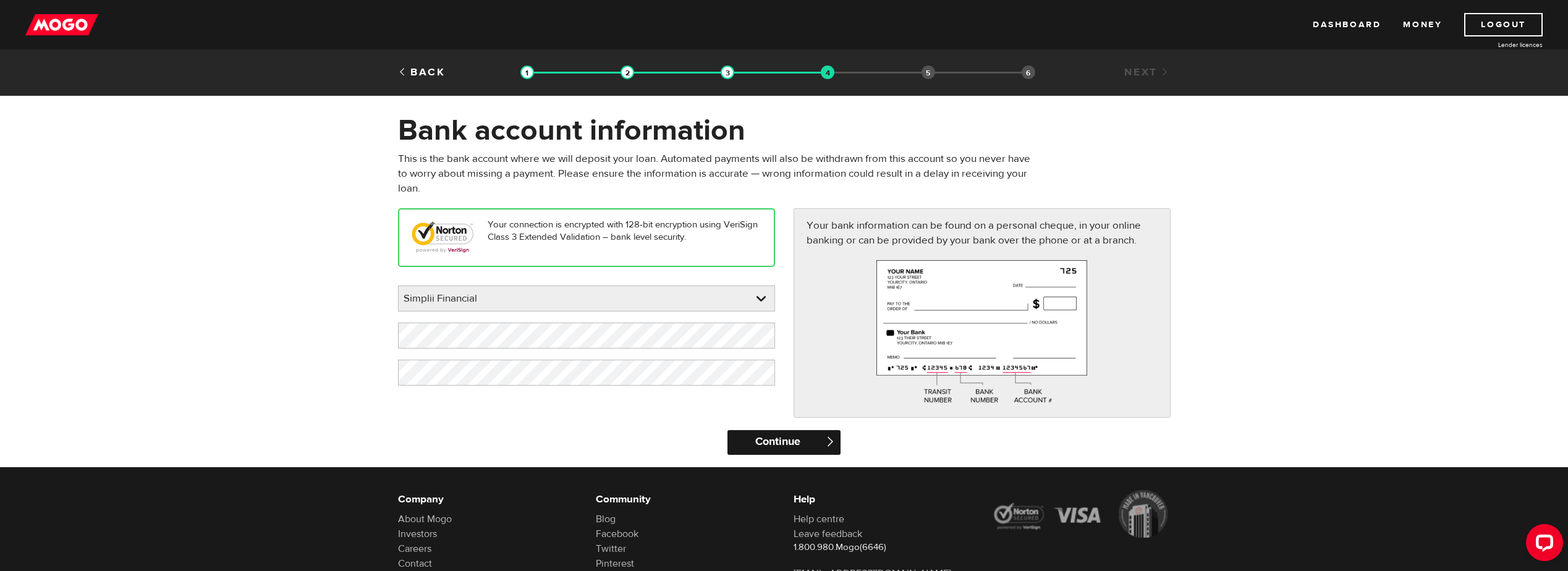
click at [791, 440] on input "Continue" at bounding box center [783, 443] width 113 height 24
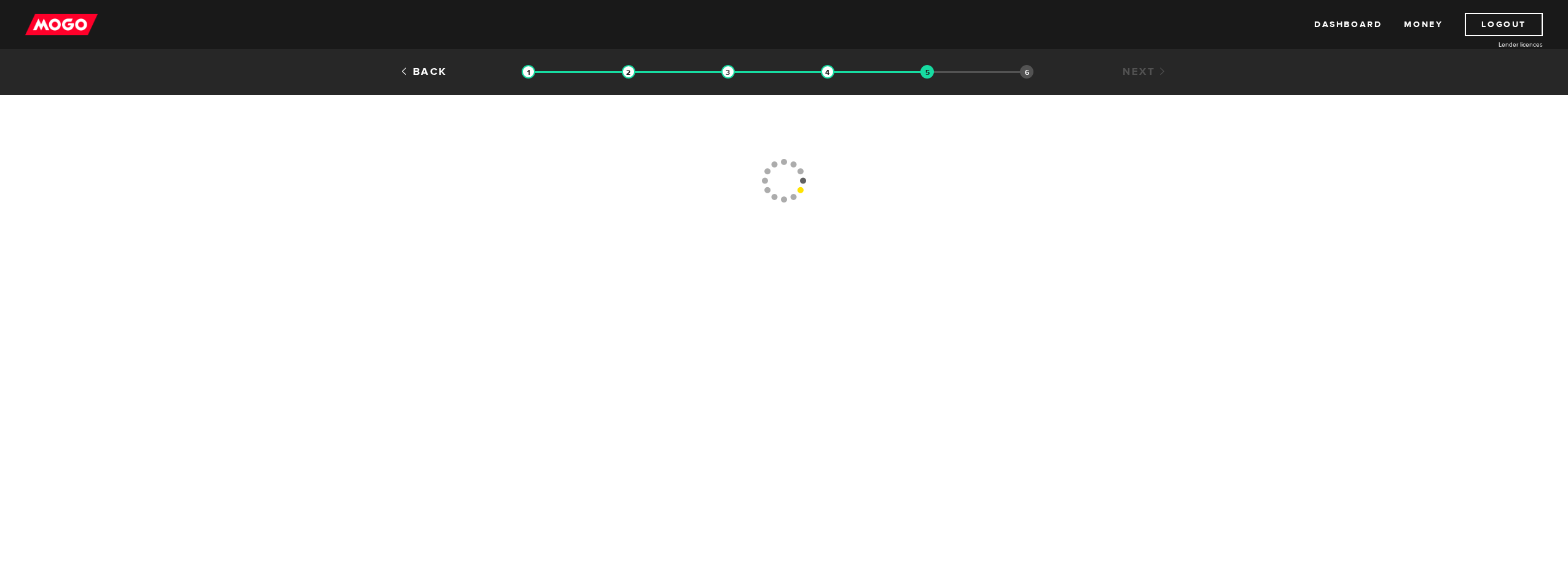
type input "[PHONE_NUMBER]"
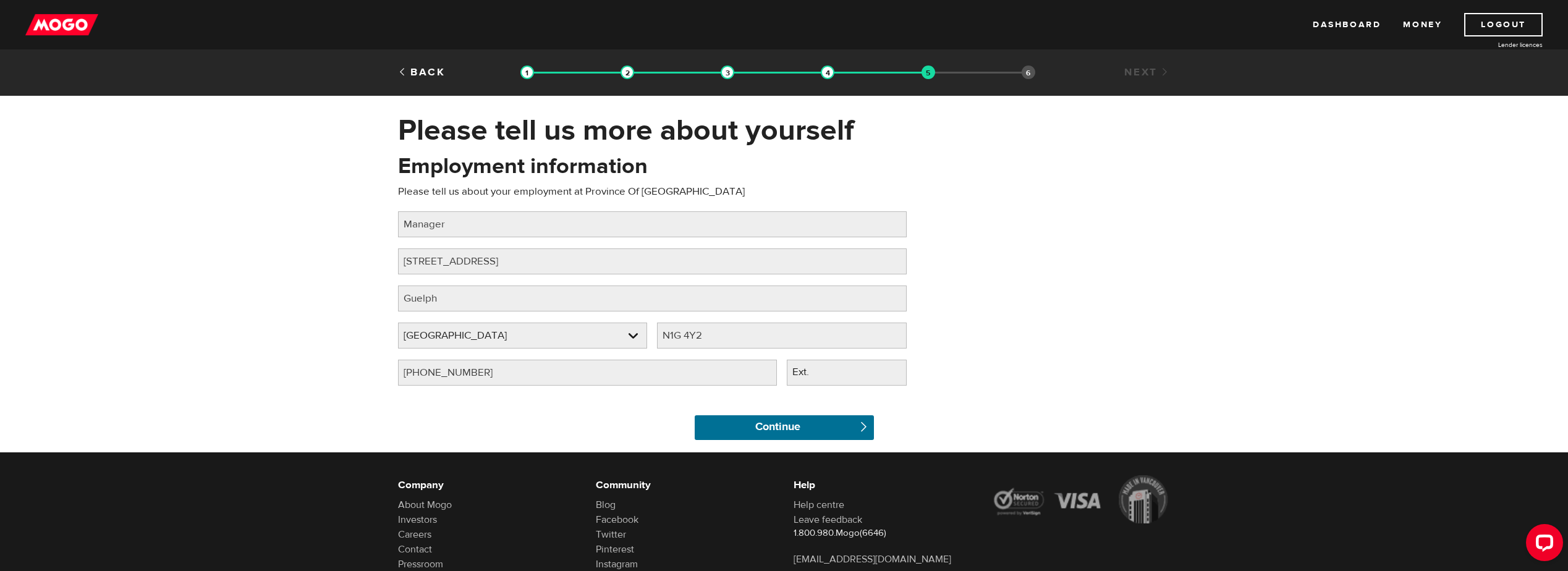
click at [791, 440] on input "Continue" at bounding box center [784, 427] width 179 height 24
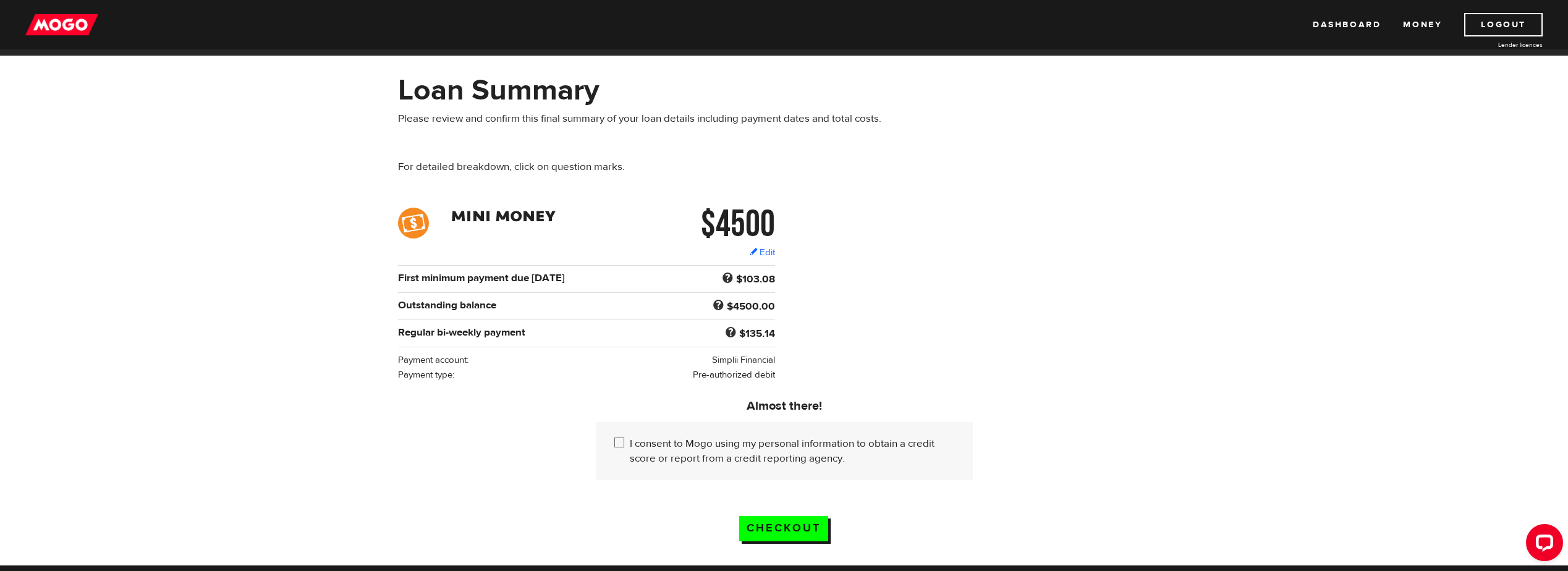
scroll to position [62, 0]
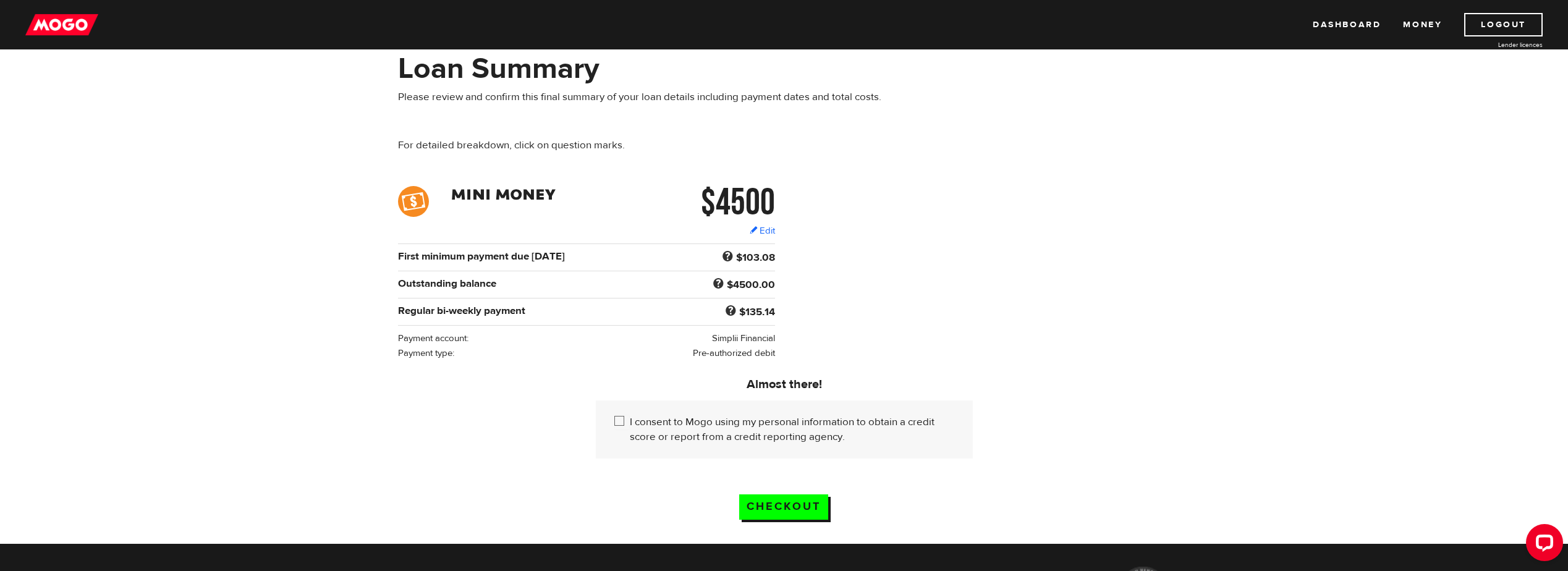
click at [624, 421] on input "I consent to Mogo using my personal information to obtain a credit score or rep…" at bounding box center [621, 423] width 15 height 15
checkbox input "true"
click at [779, 505] on input "Checkout" at bounding box center [783, 508] width 89 height 25
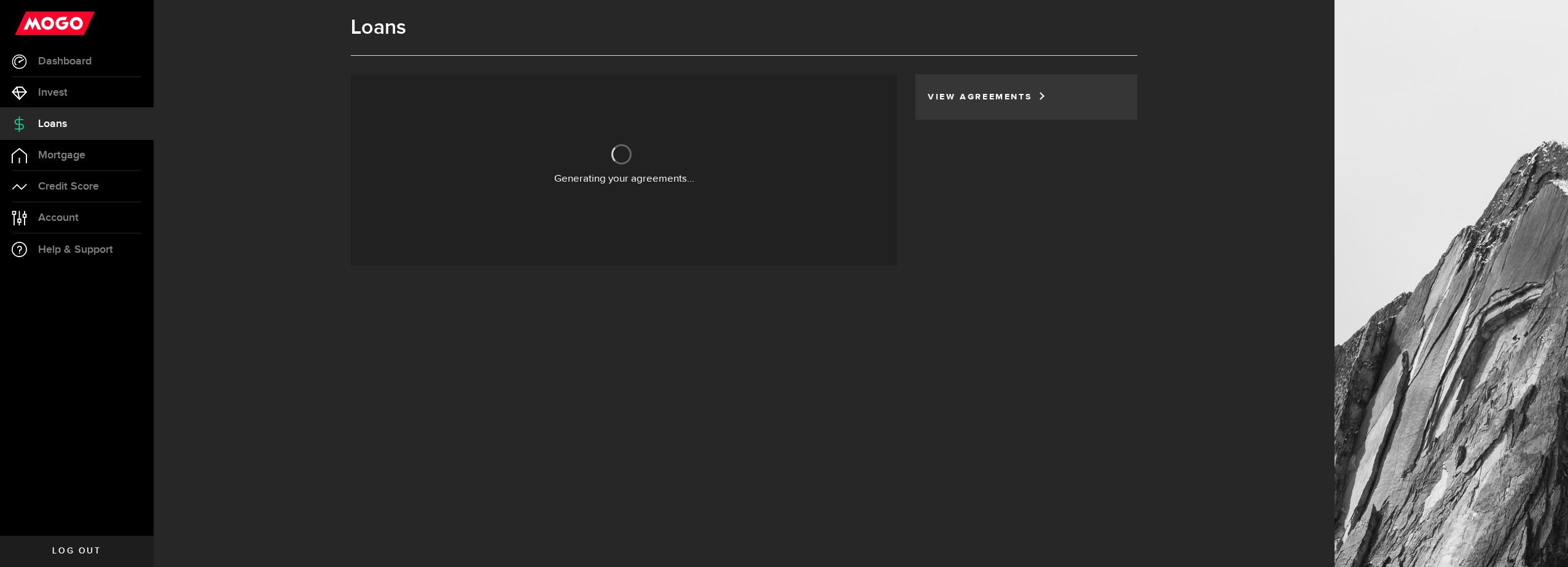
click at [317, 347] on div "Loans Generating your agreements... Your agreements are being generated... You …" at bounding box center [744, 283] width 1180 height 567
click at [961, 93] on link "View Agreements" at bounding box center [983, 97] width 110 height 9
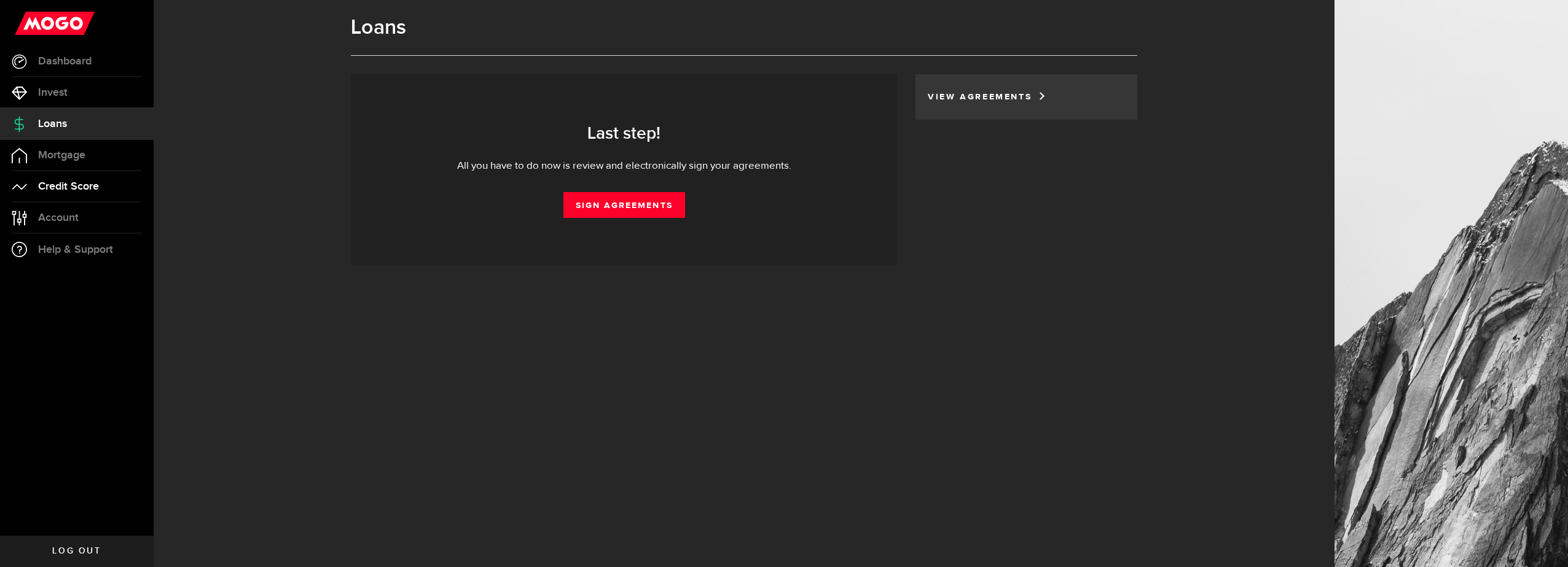
click at [58, 184] on span "Credit Score" at bounding box center [68, 187] width 61 height 11
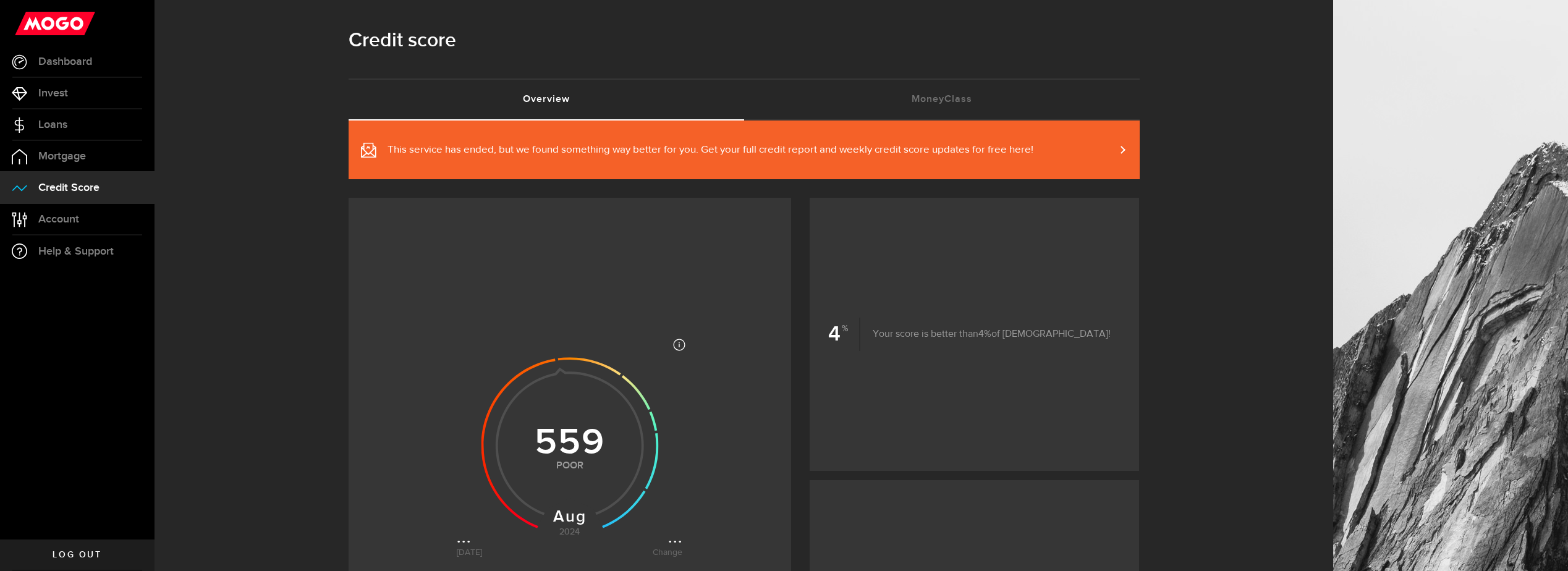
click at [882, 149] on span "This service has ended, but we found something way better for you. Get your ful…" at bounding box center [710, 150] width 646 height 14
drag, startPoint x: 78, startPoint y: 109, endPoint x: 73, endPoint y: 118, distance: 10.3
click at [76, 112] on ul "Dashboard Dashboard Bitcoin Bitcoin Invest Invest Loans Loans Mortgage Mortgage…" at bounding box center [77, 292] width 155 height 493
click at [71, 121] on link "Loans" at bounding box center [77, 125] width 155 height 31
